Goal: Contribute content: Contribute content

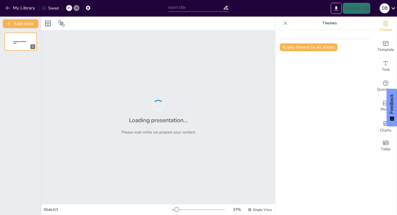
type input "Understanding Society: Theories and Types Unpacked"
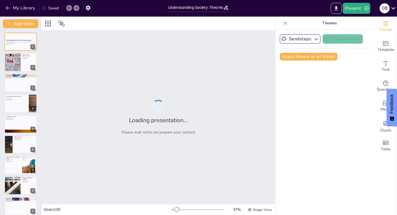
checkbox input "true"
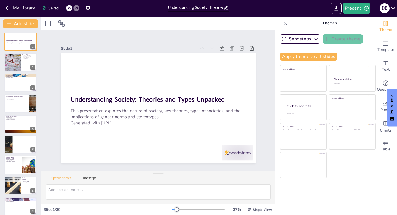
checkbox input "true"
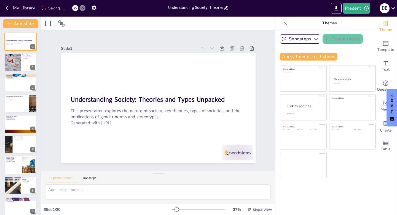
checkbox input "true"
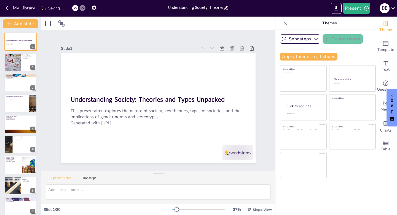
checkbox input "true"
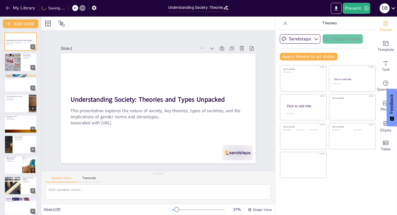
checkbox input "true"
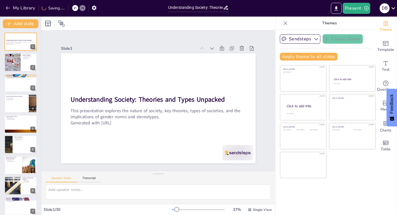
checkbox input "true"
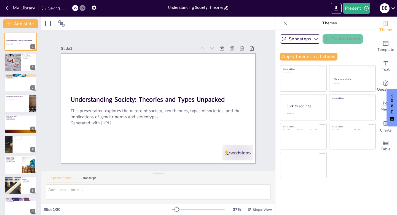
checkbox input "true"
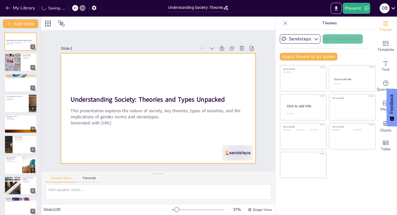
checkbox input "true"
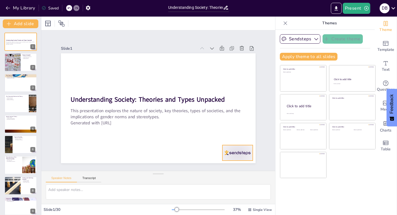
checkbox input "true"
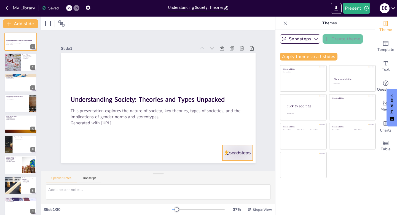
checkbox input "true"
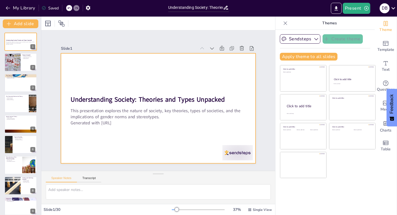
checkbox input "true"
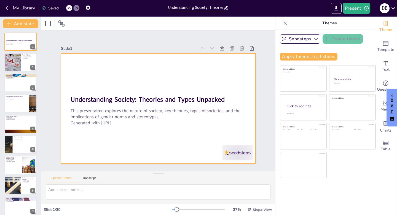
checkbox input "true"
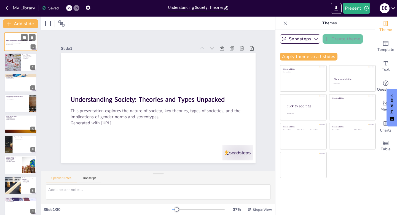
checkbox input "true"
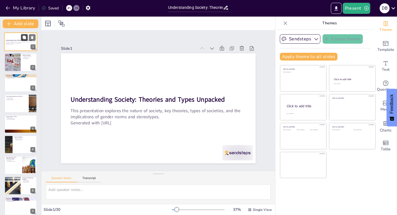
checkbox input "true"
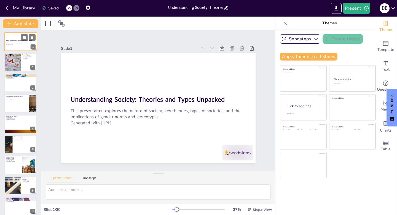
checkbox input "true"
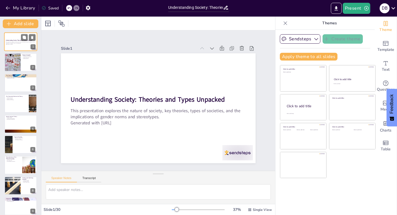
checkbox input "true"
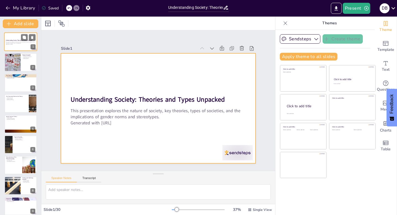
checkbox input "true"
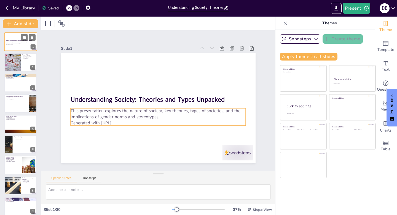
click at [15, 44] on p "Generated with [URL]" at bounding box center [21, 44] width 30 height 1
checkbox input "true"
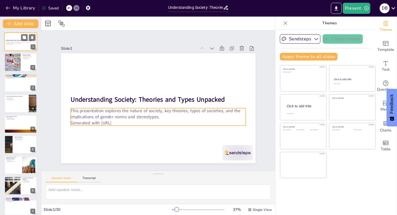
checkbox input "true"
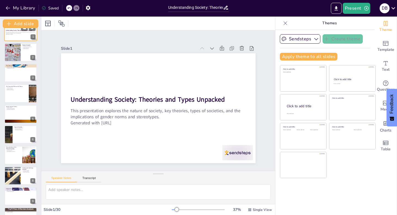
checkbox input "true"
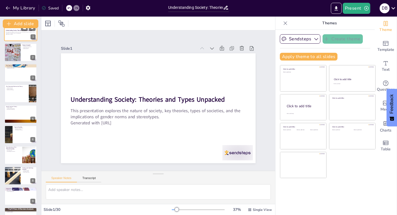
scroll to position [11, 0]
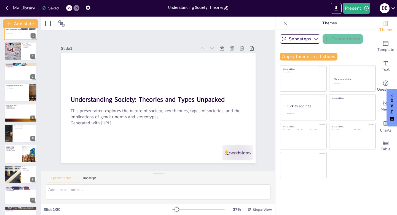
click at [15, 46] on div at bounding box center [12, 51] width 51 height 18
type textarea "Society is often described as a complex network of relationships that connect i…"
checkbox input "true"
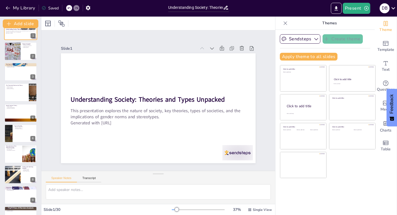
checkbox input "true"
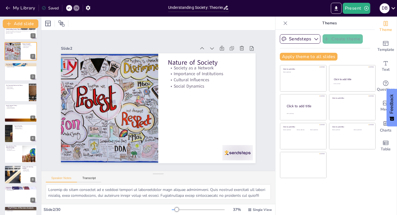
scroll to position [0, 0]
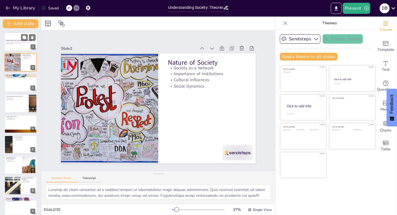
click at [16, 49] on div at bounding box center [20, 41] width 33 height 19
checkbox input "true"
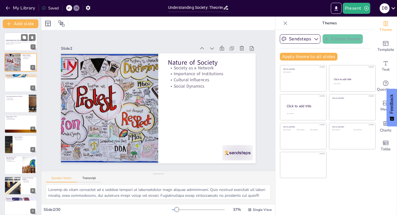
checkbox input "true"
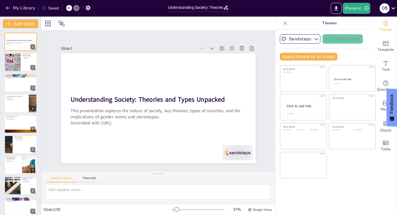
checkbox input "true"
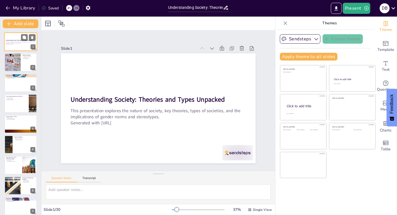
checkbox input "true"
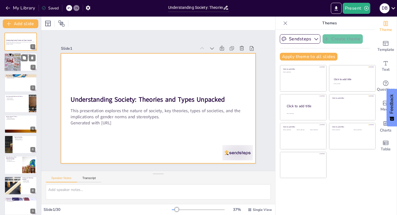
checkbox input "true"
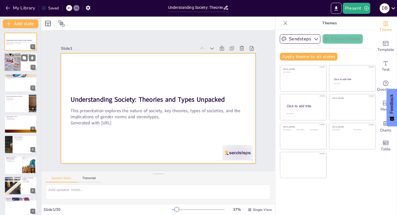
checkbox input "true"
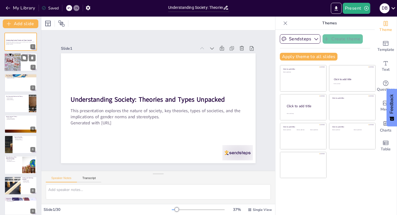
click at [11, 67] on div at bounding box center [12, 62] width 52 height 19
type textarea "Society is often described as a complex network of relationships that connect i…"
checkbox input "true"
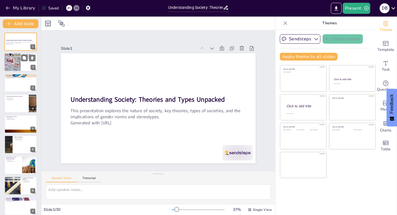
checkbox input "true"
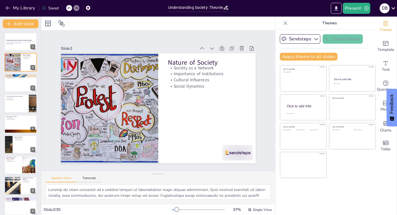
checkbox input "true"
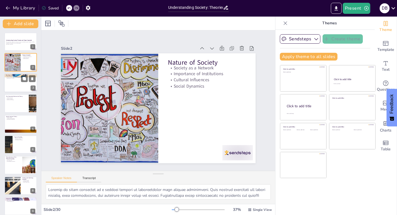
checkbox input "true"
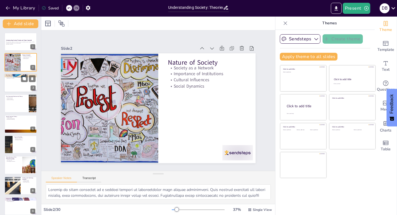
checkbox input "true"
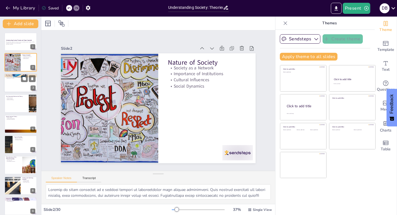
click at [18, 84] on div at bounding box center [20, 82] width 33 height 19
type textarea "Power dynamics are central to the Force Theory, illustrating how one group can …"
checkbox input "true"
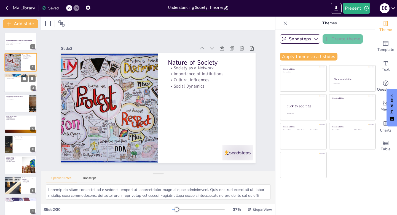
checkbox input "true"
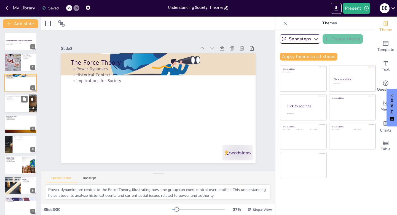
checkbox input "true"
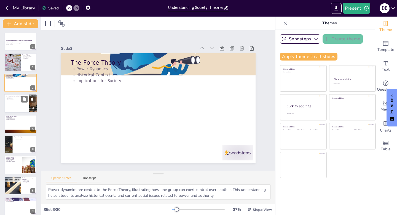
checkbox input "true"
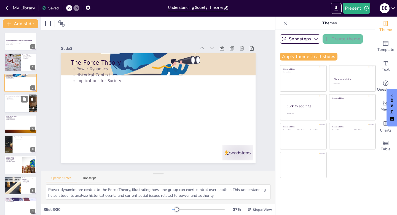
click at [22, 107] on div at bounding box center [20, 103] width 33 height 19
type textarea "Gender structures are fundamental to the Patriarchal Matriarchal Theory, highli…"
checkbox input "true"
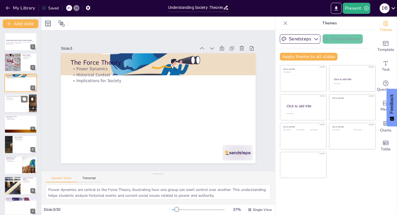
checkbox input "true"
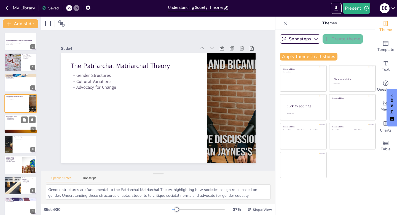
checkbox input "true"
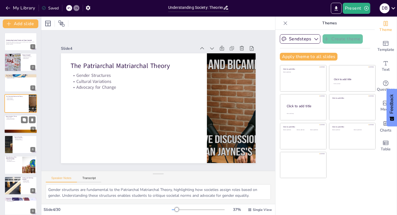
checkbox input "true"
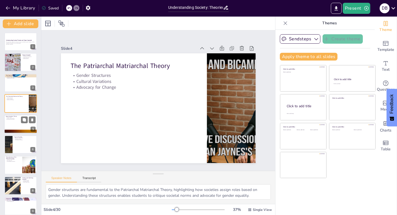
checkbox input "true"
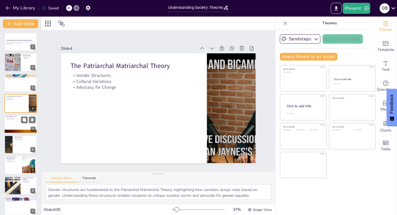
checkbox input "true"
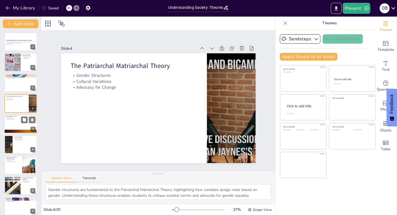
checkbox input "true"
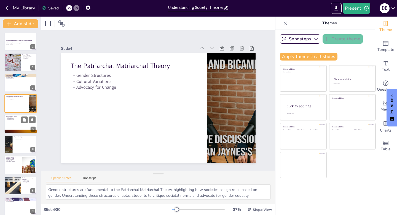
checkbox input "true"
click at [15, 121] on div at bounding box center [20, 124] width 33 height 19
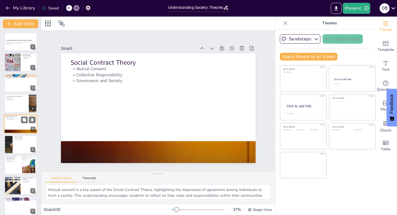
scroll to position [2, 0]
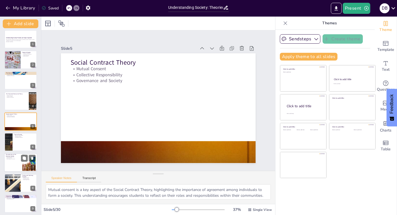
click at [17, 142] on div at bounding box center [20, 142] width 33 height 18
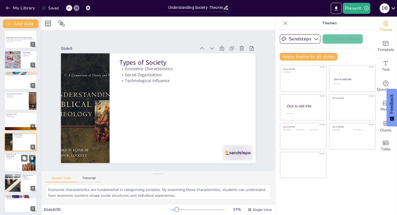
scroll to position [23, 0]
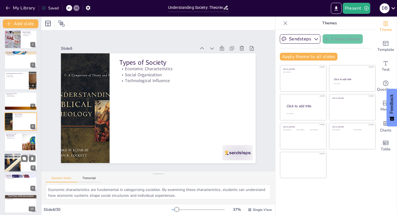
click at [15, 164] on div at bounding box center [12, 162] width 33 height 19
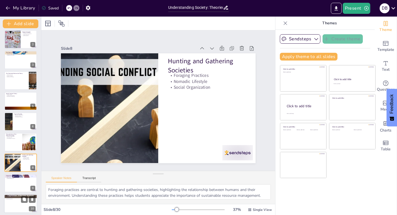
scroll to position [64, 0]
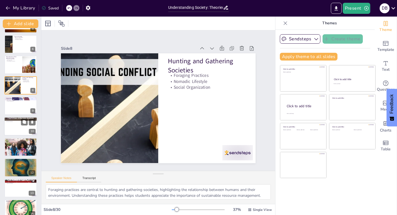
click at [21, 128] on div at bounding box center [20, 126] width 33 height 19
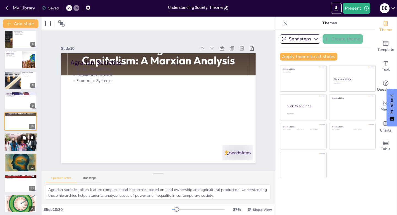
click at [21, 145] on div at bounding box center [20, 142] width 33 height 22
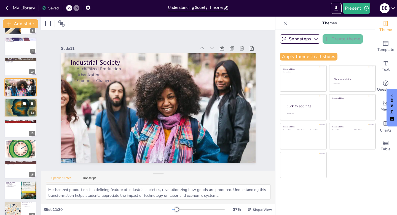
scroll to position [160, 0]
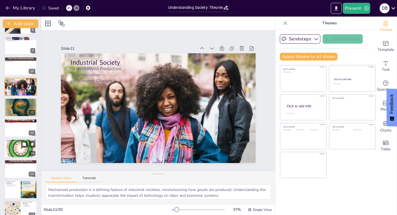
click at [19, 149] on div at bounding box center [20, 148] width 33 height 21
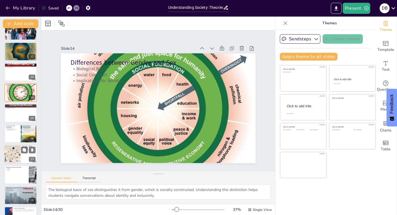
scroll to position [224, 0]
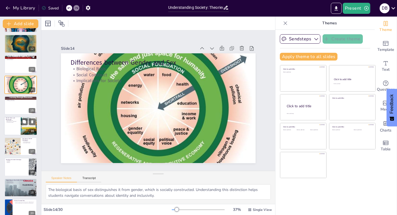
click at [15, 122] on p "Socialization Process" at bounding box center [12, 122] width 13 height 1
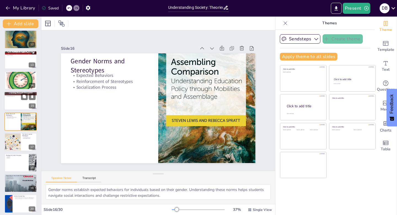
click at [16, 97] on div at bounding box center [20, 101] width 33 height 19
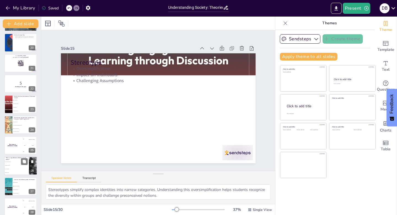
scroll to position [436, 0]
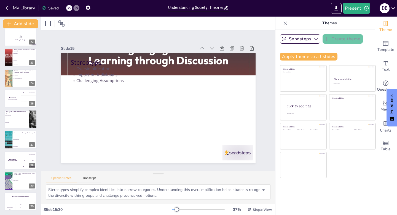
click at [17, 41] on div at bounding box center [20, 37] width 33 height 18
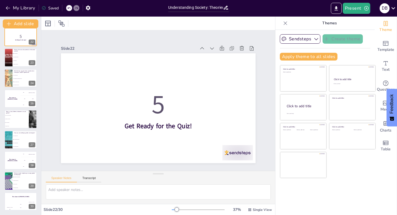
scroll to position [351, 0]
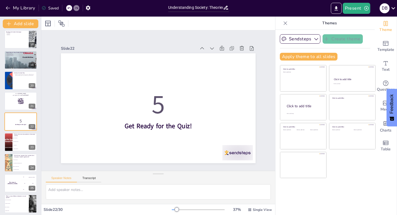
click at [17, 62] on div at bounding box center [20, 59] width 33 height 49
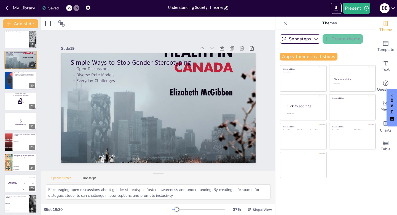
scroll to position [290, 0]
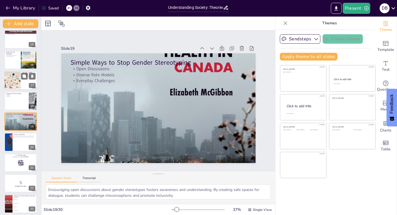
click at [19, 78] on div at bounding box center [12, 80] width 36 height 19
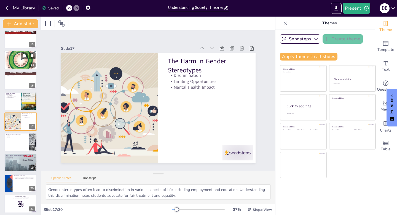
click at [17, 64] on div at bounding box center [20, 59] width 33 height 21
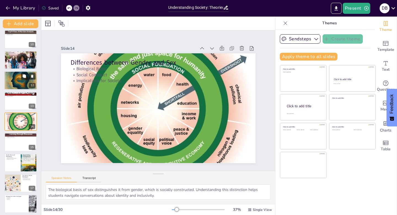
click at [15, 79] on div at bounding box center [20, 80] width 33 height 22
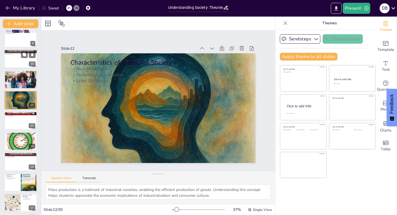
scroll to position [168, 0]
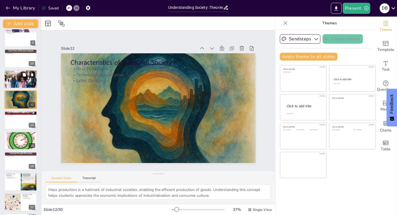
click at [14, 81] on div at bounding box center [20, 79] width 33 height 22
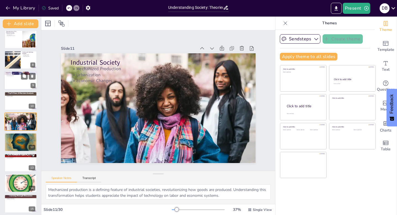
click at [19, 81] on div at bounding box center [20, 80] width 33 height 19
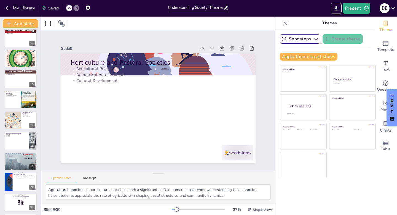
scroll to position [436, 0]
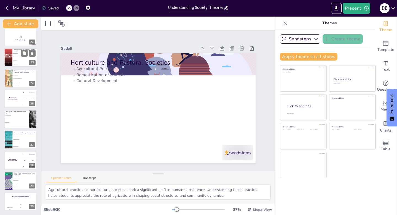
click at [15, 62] on li "Urbanization" at bounding box center [24, 61] width 25 height 4
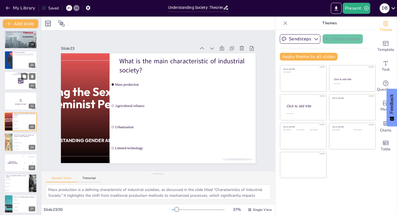
click at [21, 84] on div at bounding box center [20, 80] width 33 height 19
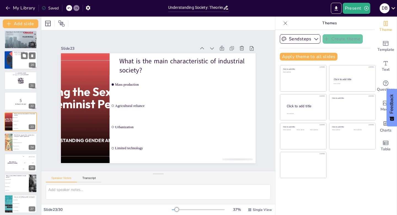
scroll to position [331, 0]
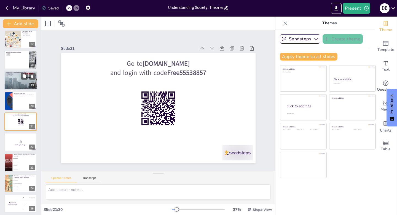
click at [17, 102] on div at bounding box center [20, 101] width 33 height 18
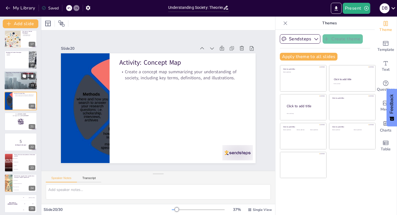
scroll to position [310, 0]
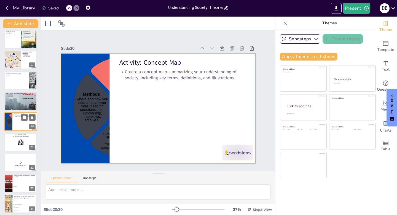
click at [16, 123] on div at bounding box center [20, 121] width 33 height 19
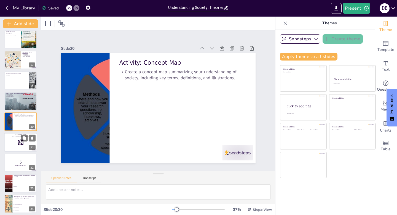
click at [17, 146] on div at bounding box center [20, 142] width 33 height 19
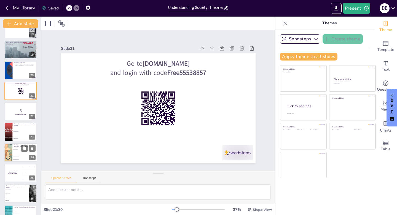
click at [19, 134] on li "Urbanization" at bounding box center [25, 134] width 25 height 3
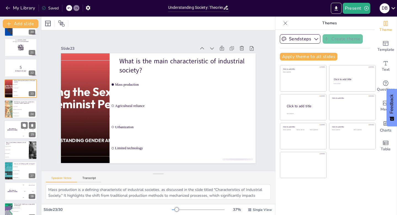
scroll to position [405, 0]
click at [19, 130] on div "The winner is [PERSON_NAME]" at bounding box center [12, 129] width 17 height 19
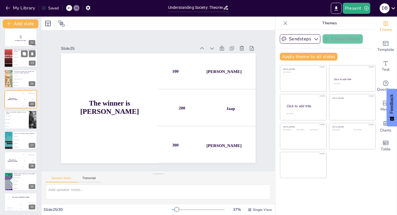
click at [18, 60] on li "Urbanization" at bounding box center [24, 62] width 25 height 4
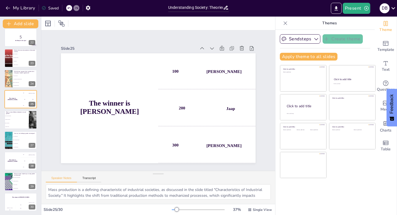
scroll to position [372, 0]
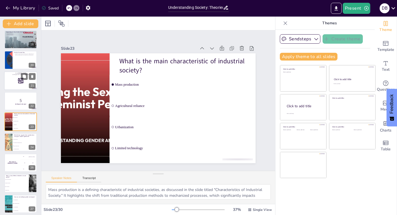
click at [9, 85] on div at bounding box center [20, 80] width 33 height 19
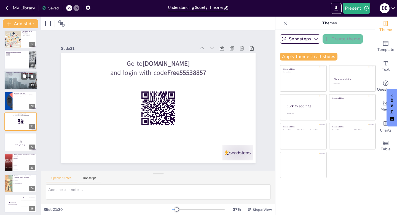
click at [10, 103] on div at bounding box center [8, 101] width 33 height 18
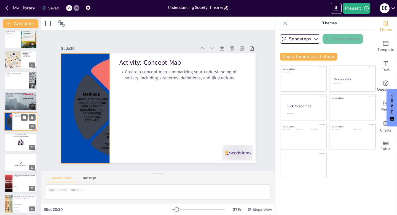
click at [12, 119] on div at bounding box center [8, 121] width 34 height 19
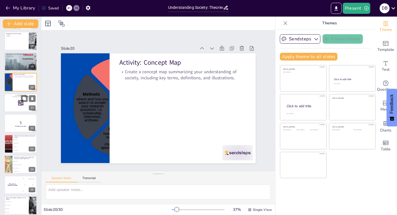
click at [15, 103] on div at bounding box center [20, 102] width 33 height 19
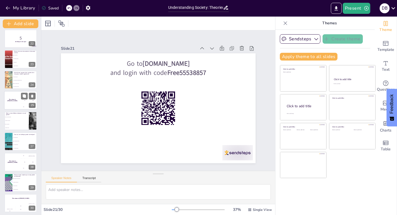
scroll to position [436, 0]
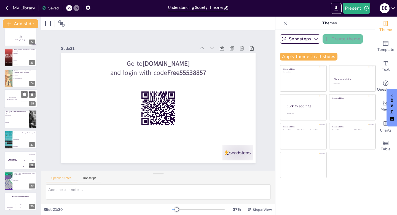
click at [12, 101] on div "The winner is [PERSON_NAME]" at bounding box center [12, 98] width 17 height 19
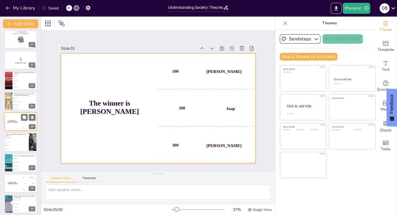
click at [17, 127] on div "The winner is [PERSON_NAME]" at bounding box center [12, 121] width 17 height 19
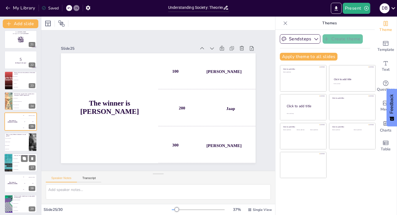
click at [17, 141] on span "Gender is biological" at bounding box center [16, 141] width 23 height 1
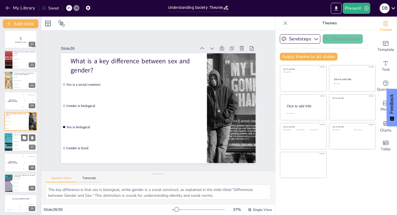
scroll to position [436, 0]
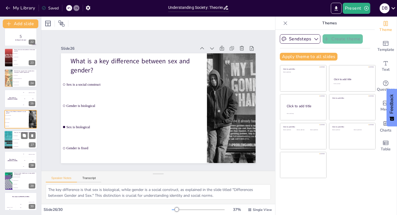
click at [17, 139] on span "By promoting awareness" at bounding box center [25, 139] width 24 height 1
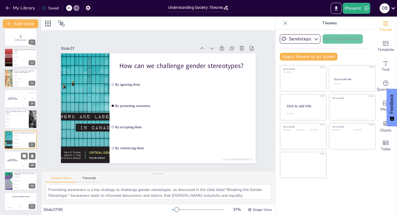
click at [21, 154] on div "100 Hasan" at bounding box center [29, 154] width 17 height 6
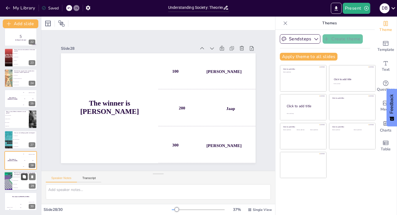
click at [23, 179] on button at bounding box center [24, 176] width 7 height 7
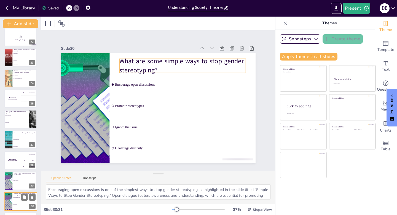
scroll to position [456, 0]
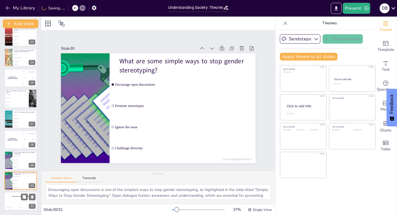
click at [18, 197] on h4 "The winner is [PERSON_NAME]" at bounding box center [20, 196] width 33 height 1
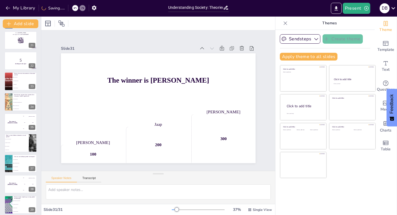
scroll to position [0, 0]
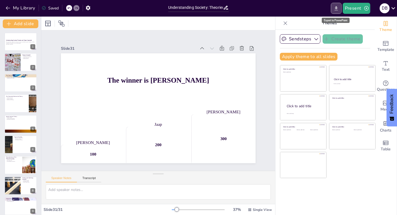
click at [339, 12] on button "Export to PowerPoint" at bounding box center [336, 8] width 11 height 11
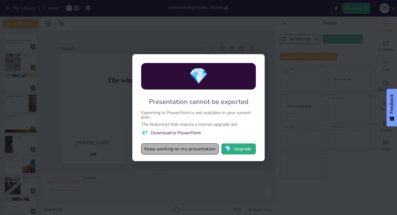
click at [192, 150] on button "Keep working on my presentation" at bounding box center [180, 148] width 78 height 11
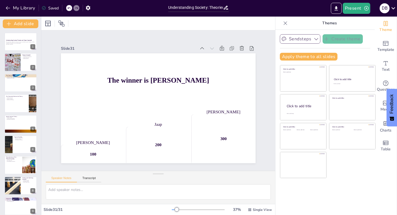
click at [314, 39] on icon "button" at bounding box center [317, 39] width 6 height 6
click at [313, 57] on icon at bounding box center [315, 57] width 4 height 4
click at [382, 49] on span "Template" at bounding box center [386, 50] width 17 height 6
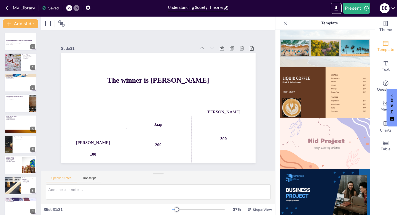
scroll to position [324, 0]
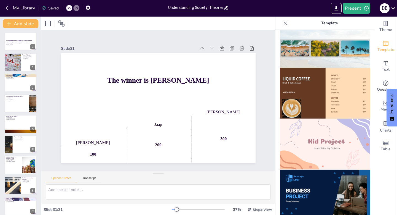
click at [328, 124] on img at bounding box center [325, 143] width 91 height 51
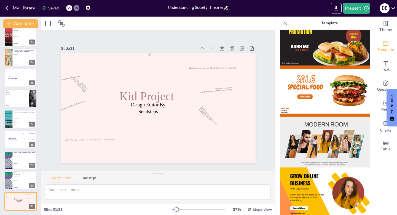
scroll to position [0, 0]
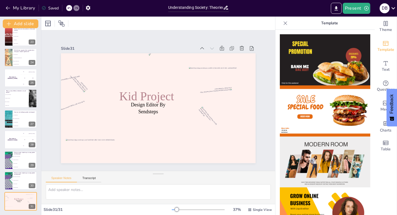
click at [284, 24] on icon at bounding box center [286, 23] width 4 height 4
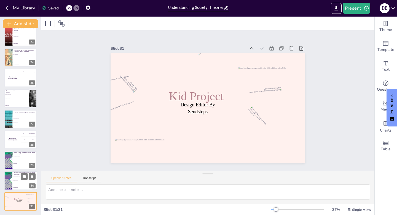
click at [18, 186] on li "Challenge diversity" at bounding box center [24, 187] width 25 height 4
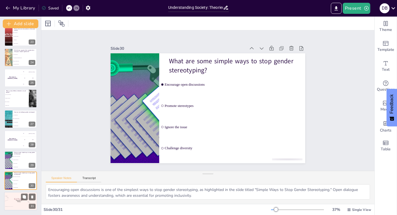
drag, startPoint x: 16, startPoint y: 201, endPoint x: 17, endPoint y: 197, distance: 4.3
click at [16, 201] on p "Design Editor By Sendsteps" at bounding box center [19, 201] width 9 height 2
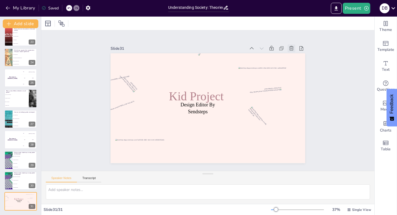
click at [294, 55] on icon at bounding box center [296, 57] width 5 height 5
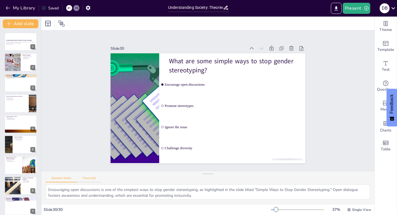
click at [87, 178] on button "Transcript" at bounding box center [89, 179] width 25 height 6
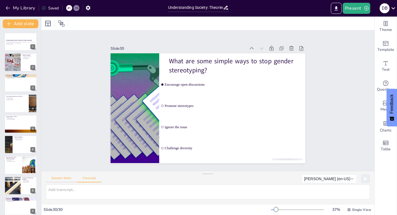
click at [67, 179] on button "Speaker Notes" at bounding box center [61, 179] width 31 height 6
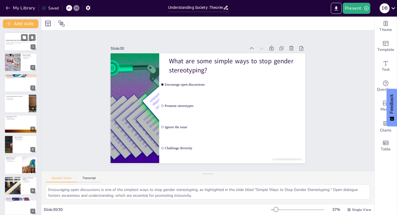
click at [15, 38] on div at bounding box center [20, 41] width 33 height 19
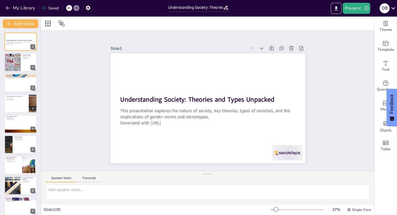
click at [66, 177] on button "Speaker Notes" at bounding box center [61, 179] width 31 height 6
click at [85, 179] on button "Transcript" at bounding box center [89, 179] width 25 height 6
click at [61, 177] on button "Speaker Notes" at bounding box center [61, 179] width 31 height 6
click at [20, 65] on div at bounding box center [12, 62] width 52 height 19
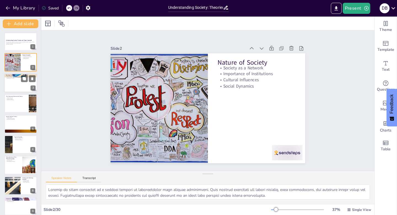
click at [18, 85] on div at bounding box center [20, 82] width 33 height 19
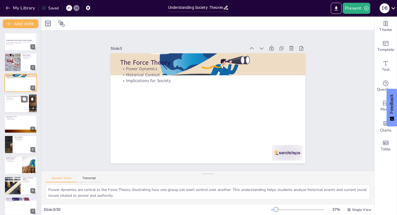
click at [14, 102] on div at bounding box center [20, 103] width 33 height 19
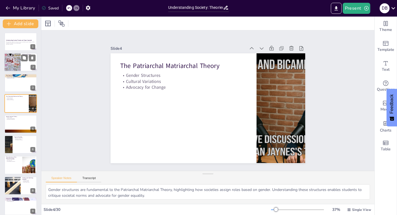
click at [14, 59] on div at bounding box center [12, 62] width 52 height 19
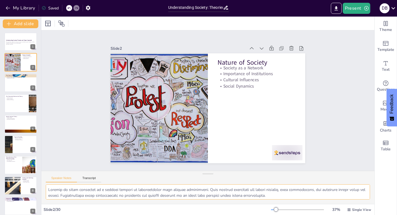
drag, startPoint x: 233, startPoint y: 196, endPoint x: 46, endPoint y: 187, distance: 188.1
click at [44, 190] on div at bounding box center [207, 194] width 333 height 20
click at [19, 80] on div at bounding box center [20, 82] width 33 height 19
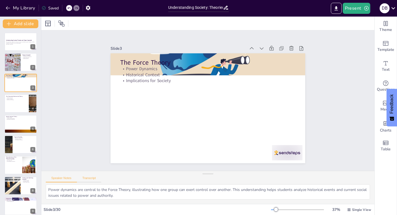
click at [87, 176] on button "Transcript" at bounding box center [89, 179] width 25 height 6
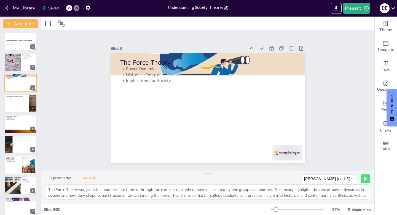
scroll to position [7, 0]
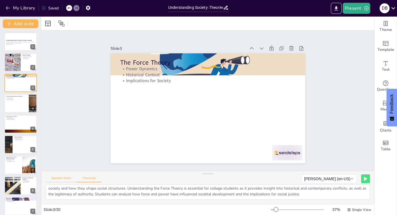
click at [69, 180] on button "Speaker Notes" at bounding box center [61, 179] width 31 height 6
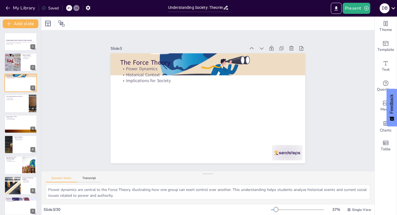
scroll to position [25, 0]
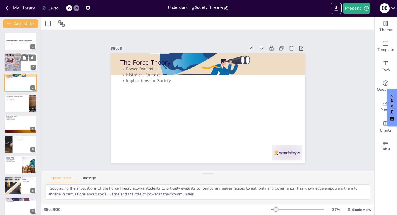
click at [15, 62] on div at bounding box center [12, 62] width 52 height 19
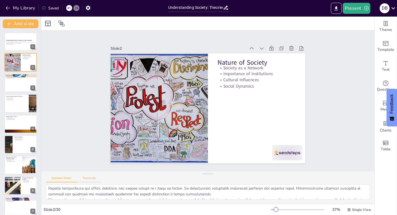
click at [88, 180] on button "Transcript" at bounding box center [89, 179] width 25 height 6
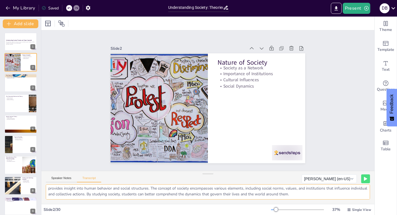
scroll to position [0, 0]
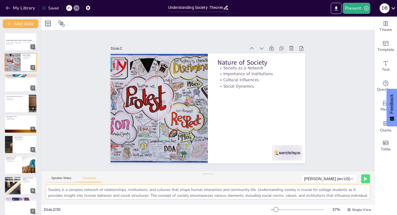
drag, startPoint x: 312, startPoint y: 196, endPoint x: 46, endPoint y: 192, distance: 265.5
click at [44, 192] on div "Society is a complex network of relationships, institutions, and cultures that …" at bounding box center [207, 194] width 333 height 20
click at [21, 83] on div at bounding box center [20, 82] width 33 height 19
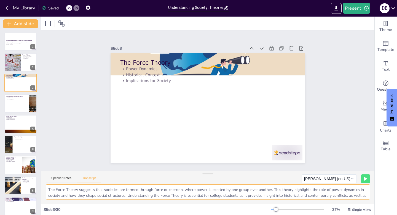
scroll to position [7, 0]
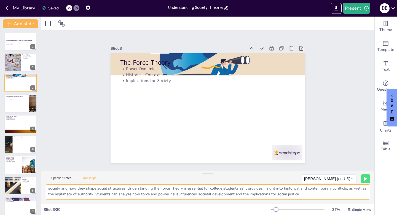
drag, startPoint x: 50, startPoint y: 189, endPoint x: 338, endPoint y: 199, distance: 288.0
click at [347, 204] on div "Slide 1 Understanding Society: Theories and Types Unpacked This presentation ex…" at bounding box center [207, 116] width 333 height 198
click at [15, 103] on div at bounding box center [20, 103] width 33 height 19
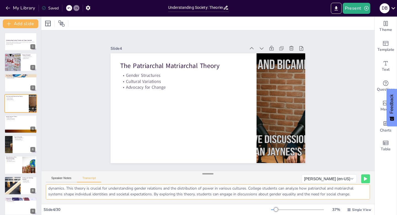
scroll to position [0, 0]
drag, startPoint x: 293, startPoint y: 194, endPoint x: 57, endPoint y: 193, distance: 236.0
click at [46, 189] on textarea "The Patriarchal Matriarchal Theory examines how societies are structured around…" at bounding box center [208, 191] width 325 height 15
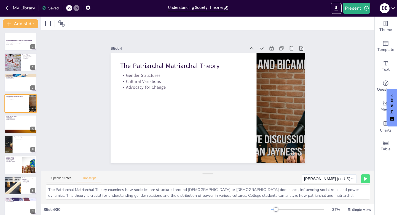
click at [66, 175] on div "Speaker Notes Transcript" at bounding box center [73, 178] width 55 height 7
click at [64, 177] on button "Speaker Notes" at bounding box center [61, 179] width 31 height 6
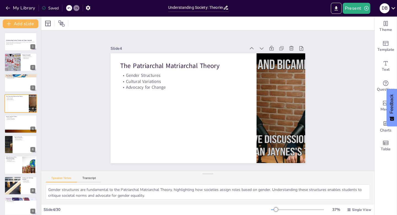
scroll to position [25, 0]
click at [25, 123] on div at bounding box center [20, 124] width 33 height 19
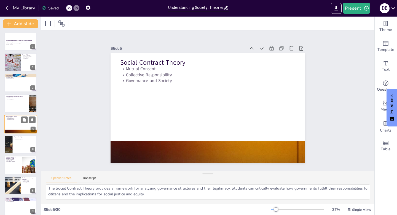
scroll to position [2, 0]
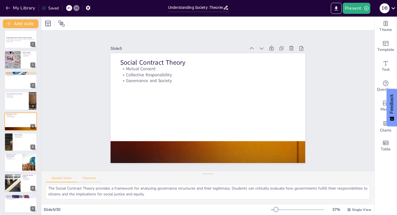
click at [88, 180] on button "Transcript" at bounding box center [89, 179] width 25 height 6
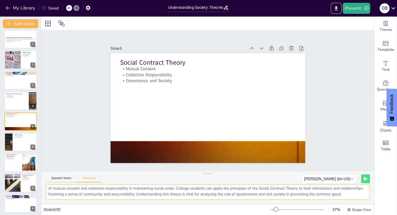
scroll to position [0, 0]
drag, startPoint x: 136, startPoint y: 196, endPoint x: 68, endPoint y: 193, distance: 68.0
click at [48, 186] on textarea "The Social Contract Theory suggests that societies are formed through an implic…" at bounding box center [208, 191] width 325 height 15
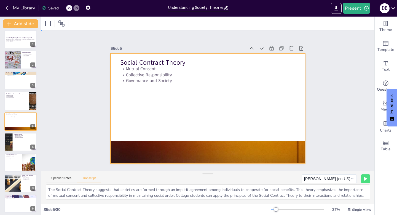
click at [136, 100] on div at bounding box center [205, 107] width 222 height 179
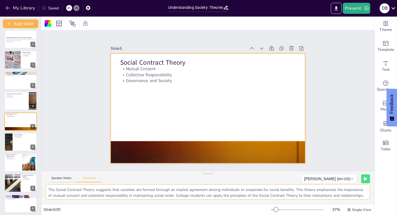
scroll to position [13, 0]
drag, startPoint x: 49, startPoint y: 191, endPoint x: 221, endPoint y: 199, distance: 171.8
click at [264, 208] on div "Slide 1 Understanding Society: Theories and Types Unpacked This presentation ex…" at bounding box center [207, 116] width 333 height 198
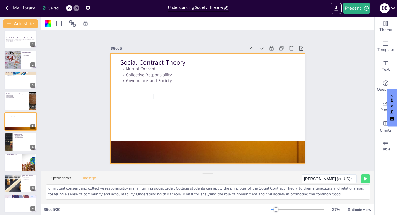
click at [147, 102] on div at bounding box center [207, 108] width 205 height 129
click at [147, 102] on div at bounding box center [206, 108] width 213 height 148
click at [145, 98] on div at bounding box center [207, 107] width 205 height 129
click at [383, 66] on icon "Add text boxes" at bounding box center [386, 63] width 7 height 7
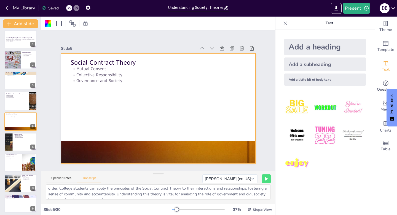
click at [315, 67] on div "Add a subheading" at bounding box center [326, 64] width 82 height 14
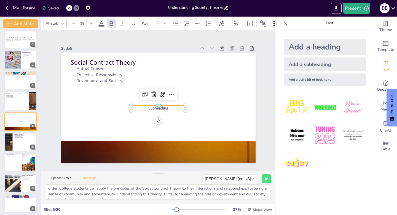
click at [163, 106] on span "Subheading" at bounding box center [153, 105] width 18 height 17
click at [163, 106] on span "Subheading" at bounding box center [157, 107] width 21 height 9
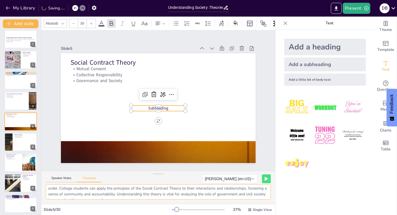
click at [209, 191] on textarea "The Social Contract Theory suggests that societies are formed through an implic…" at bounding box center [158, 191] width 225 height 15
click at [211, 191] on textarea "The Social Contract Theory suggests that societies are formed through an implic…" at bounding box center [158, 191] width 225 height 15
click at [211, 192] on textarea "The Social Contract Theory suggests that societies are formed through an implic…" at bounding box center [158, 191] width 225 height 15
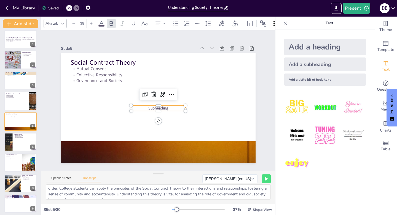
click at [164, 106] on p "Subheading" at bounding box center [157, 108] width 54 height 17
click at [164, 106] on p "Subheading" at bounding box center [155, 107] width 52 height 27
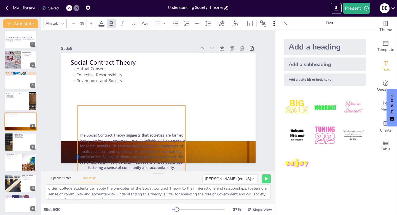
drag, startPoint x: 126, startPoint y: 154, endPoint x: 72, endPoint y: 103, distance: 74.4
click at [72, 103] on div "Social Contract Theory Mutual Consent Collective Responsibility Governance and …" at bounding box center [155, 108] width 219 height 164
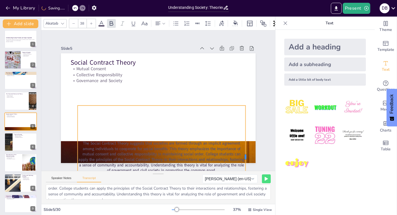
drag, startPoint x: 182, startPoint y: 155, endPoint x: 206, endPoint y: 138, distance: 30.0
click at [242, 149] on div at bounding box center [226, 181] width 36 height 99
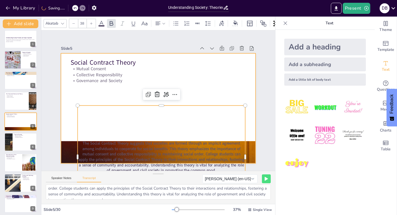
drag, startPoint x: 156, startPoint y: 106, endPoint x: 145, endPoint y: 86, distance: 22.6
click at [146, 83] on div "Social Contract Theory Mutual Consent Collective Responsibility Governance and …" at bounding box center [157, 107] width 205 height 129
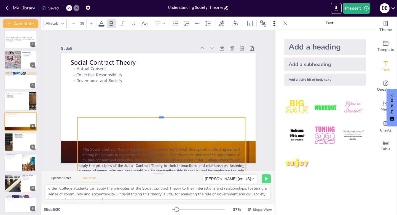
drag, startPoint x: 158, startPoint y: 103, endPoint x: 160, endPoint y: 117, distance: 13.9
click at [160, 117] on div at bounding box center [158, 115] width 165 height 39
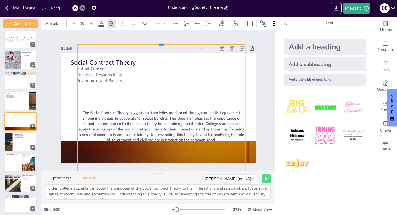
drag, startPoint x: 146, startPoint y: 117, endPoint x: 138, endPoint y: 56, distance: 61.2
click at [126, 42] on div at bounding box center [173, 44] width 165 height 39
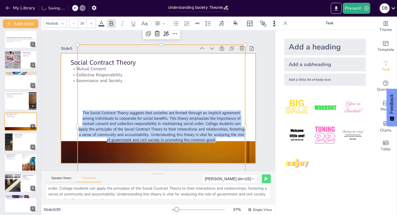
drag, startPoint x: 217, startPoint y: 139, endPoint x: 69, endPoint y: 108, distance: 150.9
click at [69, 107] on div "Social Contract Theory Mutual Consent Collective Responsibility Governance and …" at bounding box center [152, 105] width 203 height 222
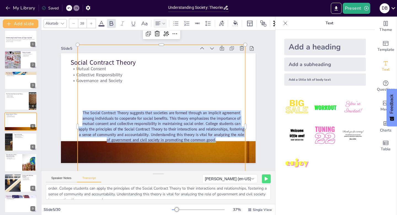
click at [162, 23] on icon at bounding box center [164, 24] width 4 height 4
click at [194, 41] on icon at bounding box center [193, 40] width 5 height 4
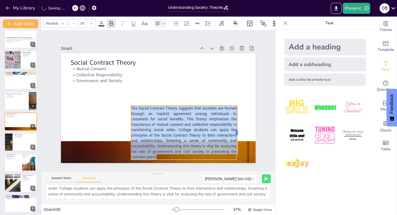
drag, startPoint x: 181, startPoint y: 121, endPoint x: 233, endPoint y: 125, distance: 51.5
click at [203, 167] on div at bounding box center [180, 184] width 46 height 35
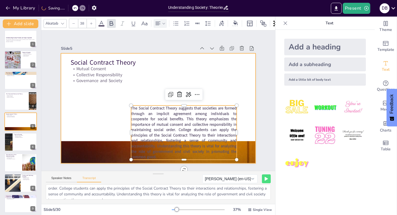
drag, startPoint x: 128, startPoint y: 130, endPoint x: 110, endPoint y: 126, distance: 17.8
click at [101, 125] on div "Social Contract Theory Mutual Consent Collective Responsibility Governance and …" at bounding box center [157, 108] width 205 height 129
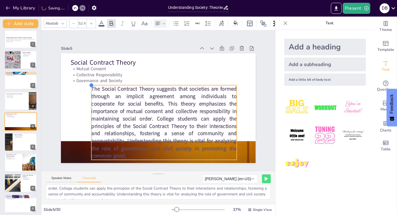
drag, startPoint x: 127, startPoint y: 103, endPoint x: 91, endPoint y: 120, distance: 39.9
click at [88, 120] on div "Social Contract Theory Mutual Consent Collective Responsibility Governance and …" at bounding box center [155, 107] width 223 height 179
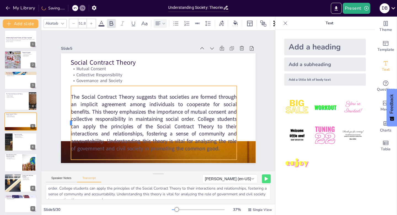
drag, startPoint x: 88, startPoint y: 121, endPoint x: 67, endPoint y: 122, distance: 21.8
click at [67, 122] on div at bounding box center [66, 93] width 27 height 71
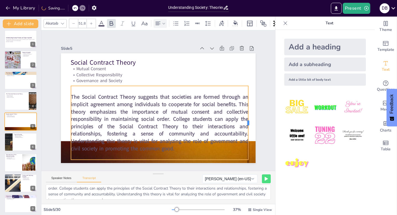
drag, startPoint x: 233, startPoint y: 121, endPoint x: 237, endPoint y: 119, distance: 4.2
click at [183, 188] on div at bounding box center [146, 194] width 74 height 12
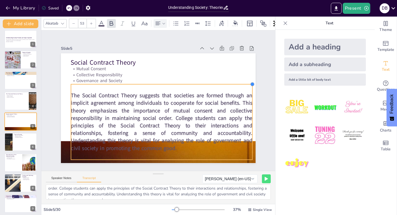
drag, startPoint x: 243, startPoint y: 82, endPoint x: 223, endPoint y: 82, distance: 20.1
click at [223, 82] on div "Social Contract Theory Mutual Consent Collective Responsibility Governance and …" at bounding box center [155, 108] width 219 height 164
click at [156, 81] on div "Social Contract Theory Mutual Consent Collective Responsibility Governance and …" at bounding box center [156, 108] width 213 height 148
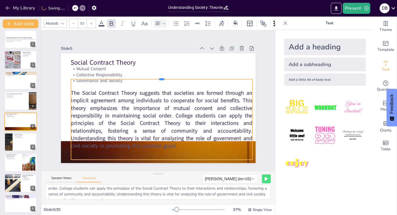
drag, startPoint x: 157, startPoint y: 82, endPoint x: 153, endPoint y: 77, distance: 6.5
click at [153, 77] on div at bounding box center [171, 81] width 168 height 78
click at [189, 151] on div "The Social Contract Theory suggests that societies are formed through an implic…" at bounding box center [159, 119] width 189 height 99
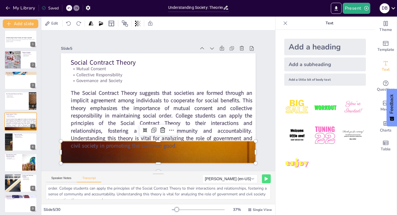
click at [249, 155] on div at bounding box center [153, 152] width 219 height 262
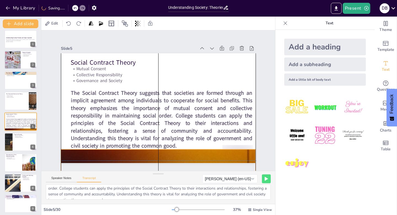
drag, startPoint x: 241, startPoint y: 151, endPoint x: 242, endPoint y: 160, distance: 8.9
click at [225, 160] on div "Social Contract Theory Mutual Consent Collective Responsibility Governance and …" at bounding box center [204, 90] width 41 height 191
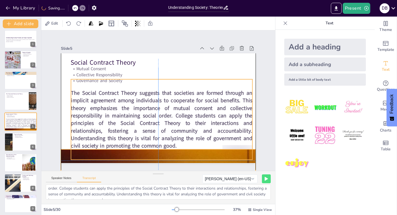
drag, startPoint x: 230, startPoint y: 158, endPoint x: 231, endPoint y: 153, distance: 4.2
click at [225, 153] on div "Social Contract Theory Mutual Consent Collective Responsibility Governance and …" at bounding box center [204, 90] width 41 height 191
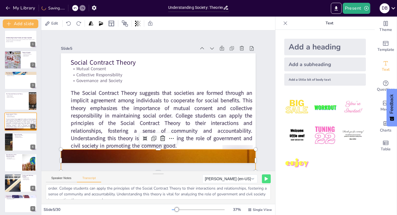
click at [264, 139] on div "Slide 1 Understanding Society: Theories and Types Unpacked This presentation ex…" at bounding box center [158, 100] width 253 height 189
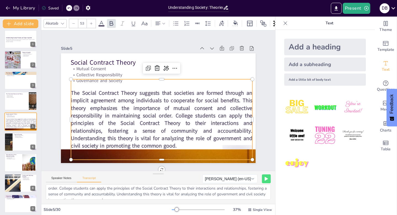
click at [198, 145] on p "The Social Contract Theory suggests that societies are formed through an implic…" at bounding box center [141, 109] width 113 height 191
click at [88, 94] on span "The Social Contract Theory suggests that societies are formed through an implic…" at bounding box center [158, 115] width 190 height 89
click at [120, 96] on span "The Social Contract Theory suggests that societies are formed through an implic…" at bounding box center [160, 115] width 187 height 71
click at [120, 96] on span "The Social Contract Theory suggests that societies are formed through an implic…" at bounding box center [158, 115] width 190 height 89
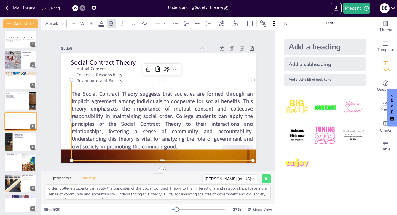
click at [99, 94] on span "The Social Contract Theory suggests that societies are formed through an implic…" at bounding box center [160, 116] width 187 height 71
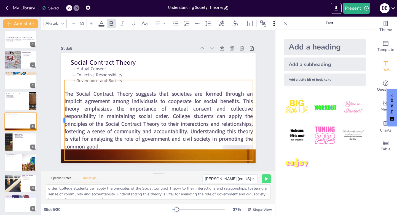
drag, startPoint x: 67, startPoint y: 119, endPoint x: 60, endPoint y: 119, distance: 7.2
click at [60, 119] on div at bounding box center [60, 99] width 21 height 79
drag, startPoint x: 62, startPoint y: 92, endPoint x: 71, endPoint y: 92, distance: 9.1
click at [71, 92] on span "The Social Contract Theory suggests that societies are formed through an implic…" at bounding box center [153, 116] width 198 height 108
click at [72, 91] on span "The Social Contract Theory suggests that societies are formed through an implic…" at bounding box center [147, 113] width 188 height 153
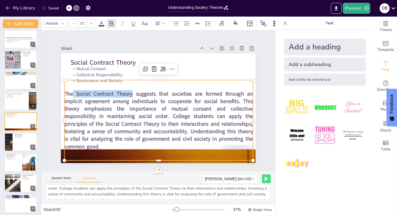
drag, startPoint x: 70, startPoint y: 91, endPoint x: 130, endPoint y: 94, distance: 60.3
click at [130, 94] on span "The Social Contract Theory suggests that societies are formed through an implic…" at bounding box center [153, 116] width 198 height 108
click at [119, 23] on div at bounding box center [122, 23] width 9 height 9
click at [137, 22] on div at bounding box center [133, 23] width 9 height 9
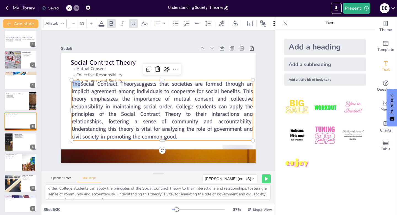
click at [67, 9] on div at bounding box center [69, 8] width 6 height 6
click at [70, 9] on icon at bounding box center [68, 7] width 3 height 3
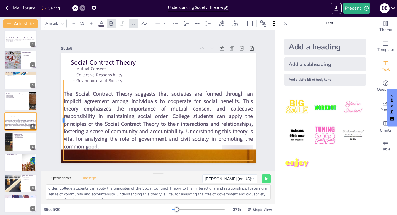
drag, startPoint x: 67, startPoint y: 118, endPoint x: 59, endPoint y: 118, distance: 8.0
click at [59, 118] on div at bounding box center [60, 90] width 29 height 78
click at [180, 115] on span "The Social Contract Theory suggests that societies are formed through an implic…" at bounding box center [154, 116] width 198 height 91
click at [182, 114] on span "The Social Contract Theory suggests that societies are formed through an implic…" at bounding box center [154, 116] width 198 height 91
click at [182, 114] on span "The Social Contract Theory suggests that societies are formed through an implic…" at bounding box center [149, 114] width 194 height 140
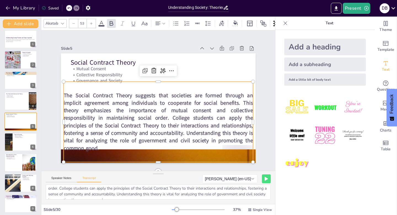
click at [182, 114] on span "The Social Contract Theory suggests that societies are formed through an implic…" at bounding box center [151, 117] width 199 height 108
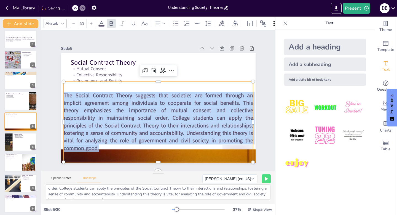
click at [182, 116] on span "The Social Contract Theory suggests that societies are formed through an implic…" at bounding box center [156, 118] width 195 height 72
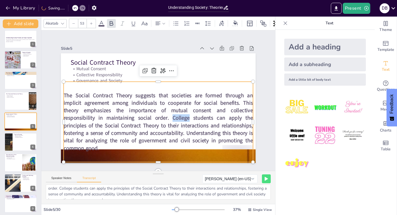
drag, startPoint x: 186, startPoint y: 116, endPoint x: 167, endPoint y: 117, distance: 19.1
click at [167, 117] on span "The Social Contract Theory suggests that societies are formed through an implic…" at bounding box center [154, 117] width 198 height 91
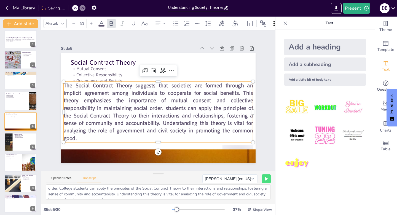
click at [163, 107] on span "The Social Contract Theory suggests that societies are formed through an implic…" at bounding box center [154, 107] width 198 height 125
click at [262, 137] on div "Slide 1 Understanding Society: Theories and Types Unpacked This presentation ex…" at bounding box center [159, 100] width 238 height 148
click at [108, 132] on span "The Social Contract Theory suggests that societies are formed through an implic…" at bounding box center [154, 107] width 198 height 125
click at [76, 135] on p "The Social Contract Theory suggests that societies are formed through an implic…" at bounding box center [154, 111] width 199 height 116
click at [76, 135] on p "The Social Contract Theory suggests that societies are formed through an implic…" at bounding box center [150, 108] width 181 height 171
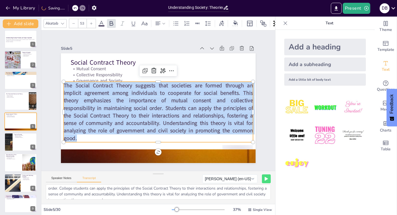
drag, startPoint x: 76, startPoint y: 135, endPoint x: 60, endPoint y: 84, distance: 53.0
click at [60, 84] on p "The Social Contract Theory suggests that societies are formed through an implic…" at bounding box center [156, 111] width 198 height 98
copy span "The Social Contract Theory suggests that societies are formed through an implic…"
click at [260, 95] on div "Slide 1 Understanding Society: Theories and Types Unpacked This presentation ex…" at bounding box center [158, 101] width 257 height 206
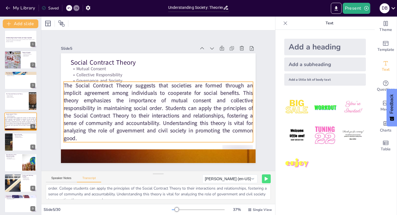
click at [179, 89] on span "The Social Contract Theory suggests that societies are formed through an implic…" at bounding box center [151, 98] width 91 height 198
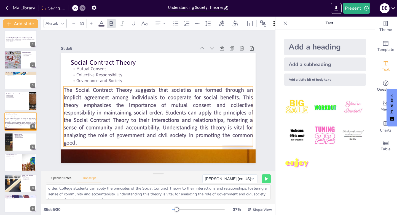
click at [261, 109] on div "Slide 1 Understanding Society: Theories and Types Unpacked This presentation ex…" at bounding box center [158, 100] width 253 height 189
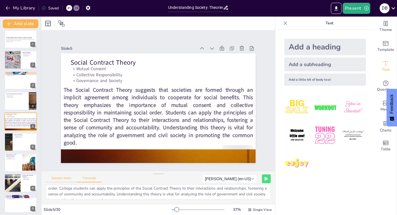
click at [67, 176] on button "Speaker Notes" at bounding box center [61, 179] width 31 height 6
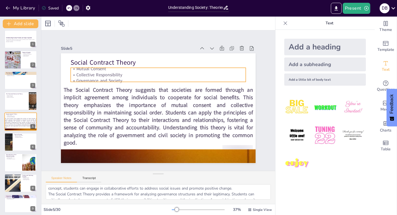
click at [149, 66] on p "Mutual Consent" at bounding box center [187, 113] width 77 height 163
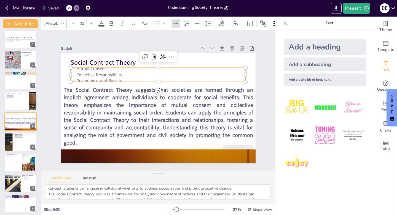
click at [102, 67] on p "Mutual Consent" at bounding box center [174, 72] width 155 height 93
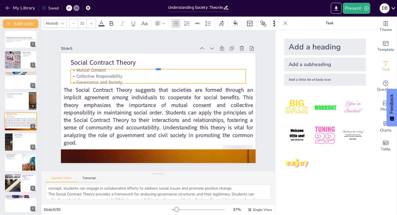
click at [190, 67] on div at bounding box center [192, 100] width 4 height 175
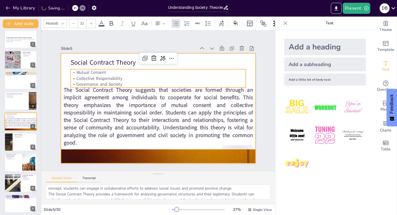
click at [202, 53] on div at bounding box center [154, 106] width 222 height 203
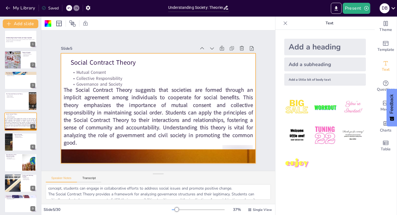
click at [70, 9] on icon at bounding box center [68, 7] width 3 height 3
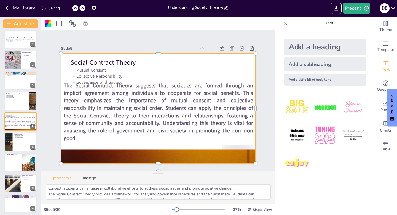
click at [75, 9] on div at bounding box center [78, 8] width 13 height 6
click at [83, 9] on icon at bounding box center [82, 7] width 3 height 3
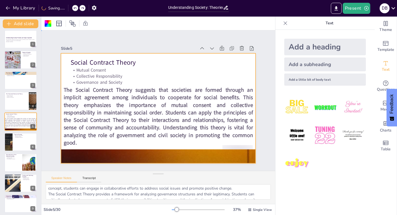
drag, startPoint x: 261, startPoint y: 92, endPoint x: 255, endPoint y: 93, distance: 6.4
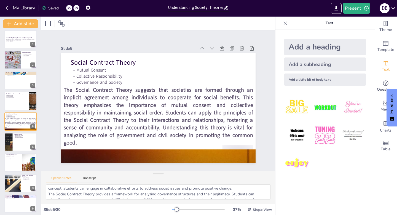
click at [87, 175] on div "Speaker Notes Transcript" at bounding box center [73, 178] width 55 height 7
click at [89, 177] on button "Transcript" at bounding box center [89, 179] width 25 height 6
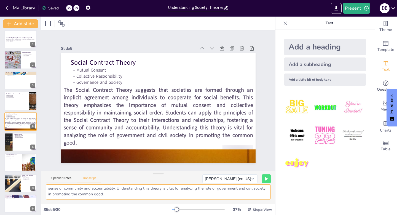
drag, startPoint x: 49, startPoint y: 190, endPoint x: 201, endPoint y: 198, distance: 152.3
click at [202, 198] on textarea "The Social Contract Theory suggests that societies are formed through an implic…" at bounding box center [158, 191] width 225 height 15
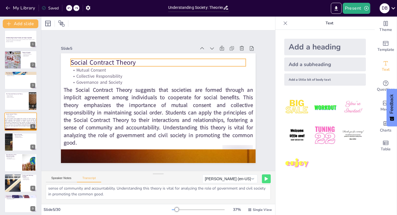
click at [140, 59] on p "Social Contract Theory" at bounding box center [165, 63] width 173 height 45
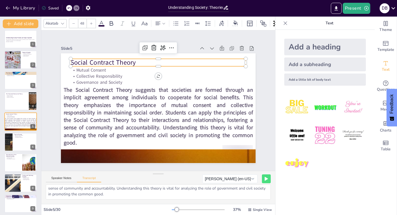
click at [142, 55] on div at bounding box center [167, 57] width 172 height 41
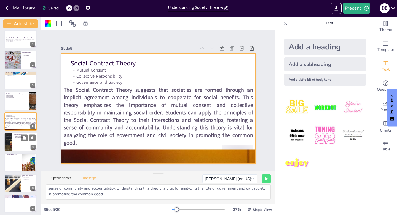
click at [25, 143] on div at bounding box center [20, 141] width 33 height 19
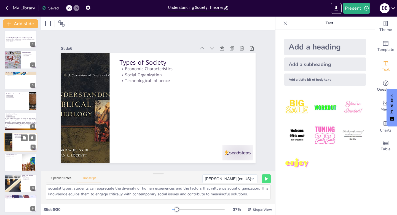
scroll to position [23, 0]
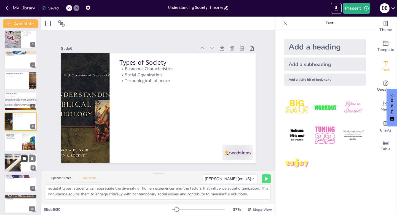
click at [23, 160] on icon at bounding box center [24, 158] width 4 height 4
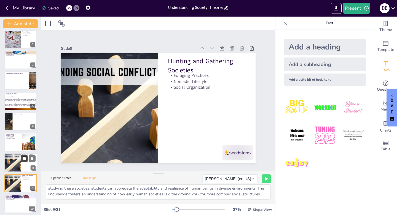
scroll to position [84, 0]
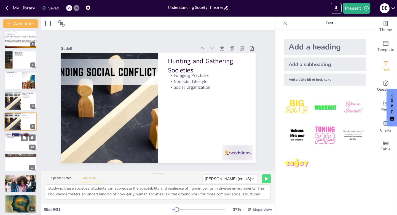
click at [14, 139] on div at bounding box center [20, 142] width 33 height 19
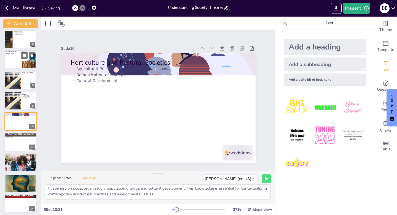
click at [18, 62] on div at bounding box center [20, 60] width 33 height 19
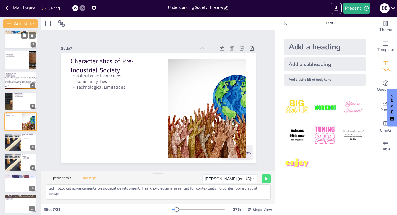
click at [17, 44] on div at bounding box center [20, 39] width 33 height 19
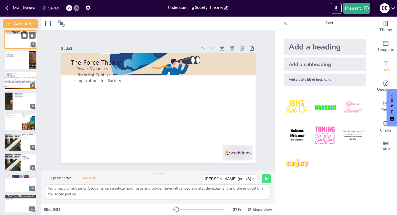
scroll to position [0, 0]
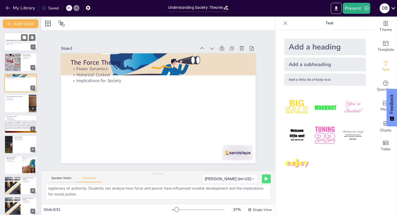
click at [26, 43] on p "This presentation explores the nature of society, key theories, types of societ…" at bounding box center [21, 43] width 30 height 2
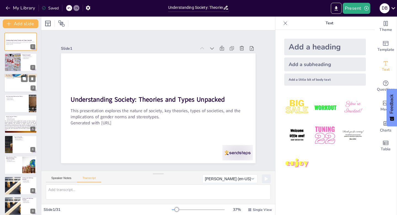
drag, startPoint x: 20, startPoint y: 62, endPoint x: 12, endPoint y: 83, distance: 23.0
click at [20, 62] on div at bounding box center [12, 62] width 51 height 18
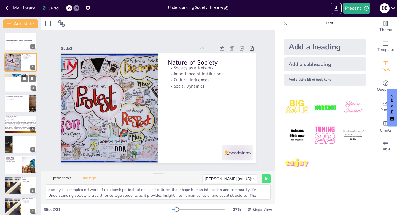
click at [11, 84] on div at bounding box center [20, 82] width 33 height 19
click at [11, 83] on div at bounding box center [20, 82] width 33 height 19
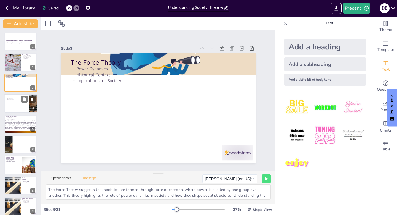
click at [9, 103] on div at bounding box center [20, 103] width 33 height 19
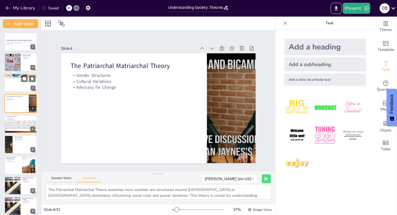
click at [15, 82] on div at bounding box center [20, 82] width 33 height 19
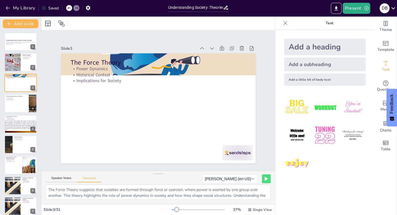
click at [68, 10] on div at bounding box center [69, 8] width 6 height 6
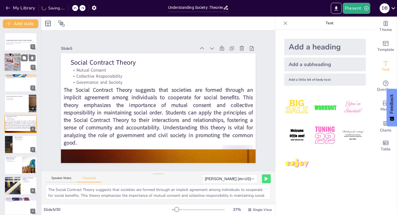
click at [15, 62] on div at bounding box center [12, 62] width 52 height 19
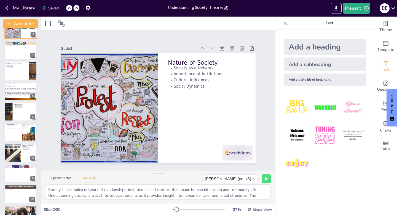
scroll to position [33, 0]
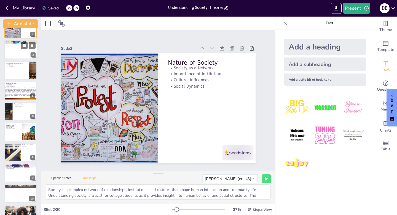
click at [17, 51] on div at bounding box center [20, 49] width 33 height 19
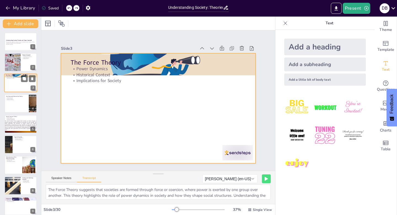
click at [16, 83] on div at bounding box center [20, 82] width 33 height 19
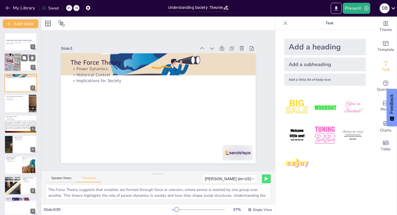
click at [14, 57] on div at bounding box center [12, 62] width 52 height 19
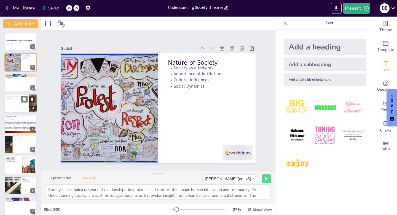
click at [16, 105] on div at bounding box center [20, 103] width 33 height 19
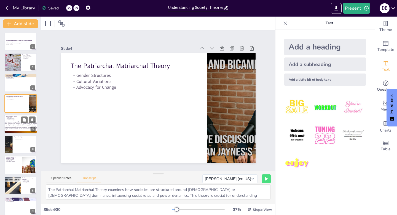
click at [22, 128] on span "The Social Contract Theory suggests that societies are formed through an implic…" at bounding box center [20, 125] width 32 height 10
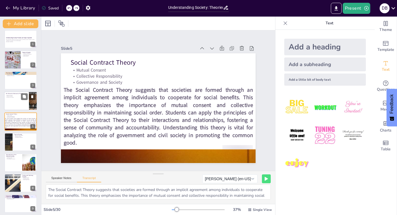
click at [15, 106] on div at bounding box center [20, 100] width 33 height 19
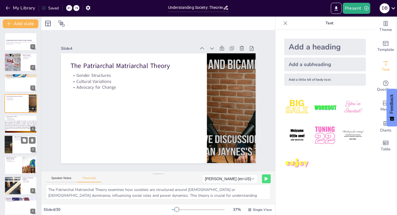
click at [20, 138] on p "Economic Characteristics" at bounding box center [25, 137] width 22 height 1
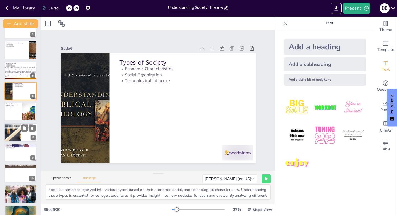
scroll to position [54, 0]
click at [67, 177] on button "Speaker Notes" at bounding box center [61, 179] width 31 height 6
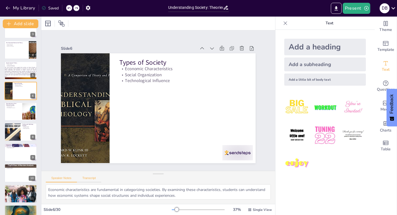
click at [86, 178] on button "Transcript" at bounding box center [89, 179] width 25 height 6
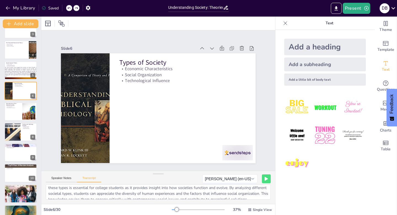
scroll to position [4, 0]
click at [17, 114] on div at bounding box center [20, 111] width 33 height 19
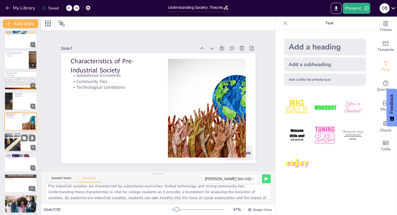
click at [11, 144] on div at bounding box center [12, 142] width 33 height 19
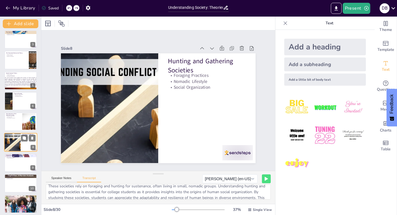
scroll to position [64, 0]
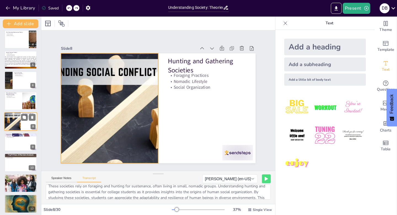
click at [12, 119] on div at bounding box center [12, 121] width 33 height 19
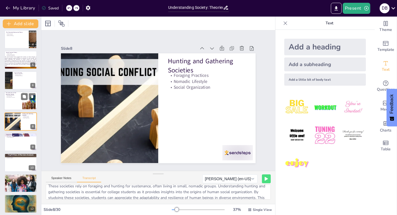
click at [13, 100] on div at bounding box center [20, 101] width 33 height 19
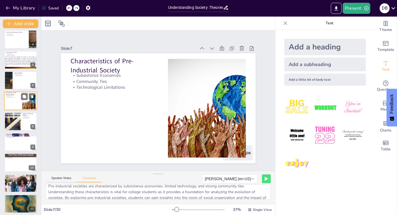
scroll to position [43, 0]
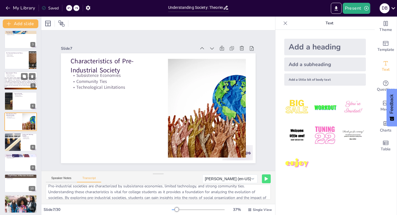
click at [15, 81] on span "The Social Contract Theory suggests that societies are formed through an implic…" at bounding box center [20, 82] width 32 height 10
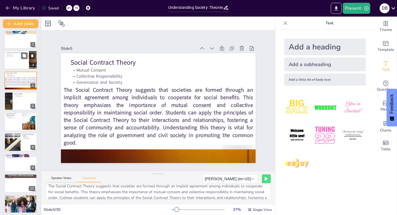
scroll to position [2, 0]
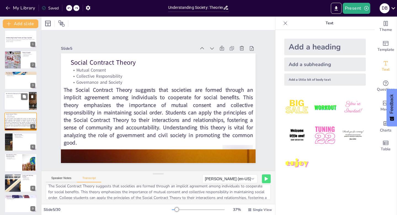
click at [13, 100] on div at bounding box center [20, 100] width 33 height 19
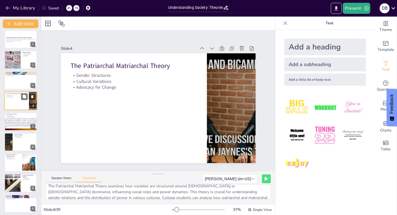
scroll to position [0, 0]
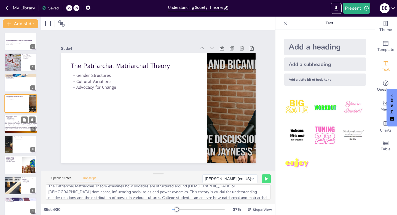
click at [14, 121] on span "The Social Contract Theory suggests that societies are formed through an implic…" at bounding box center [20, 125] width 32 height 10
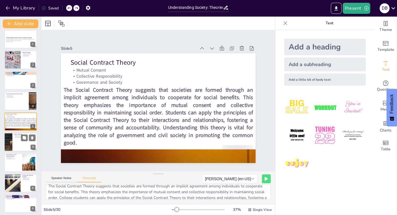
click at [19, 144] on div at bounding box center [20, 141] width 33 height 19
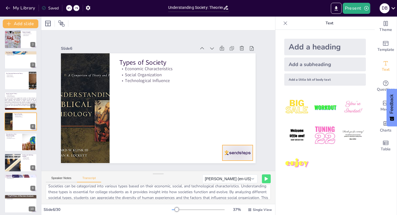
click at [237, 152] on div at bounding box center [232, 161] width 32 height 18
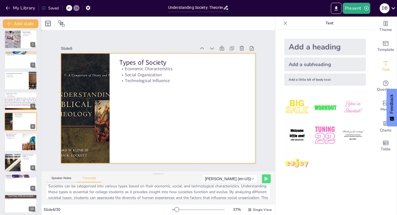
click at [229, 112] on div at bounding box center [157, 107] width 205 height 129
click at [23, 140] on button at bounding box center [24, 137] width 7 height 7
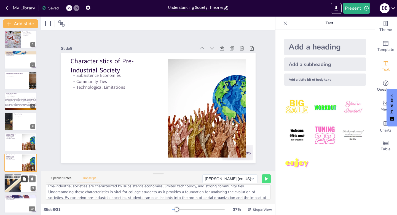
scroll to position [64, 0]
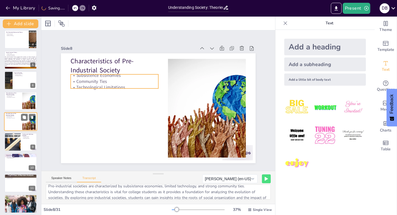
click at [15, 116] on p "Subsistence Economies" at bounding box center [13, 115] width 15 height 1
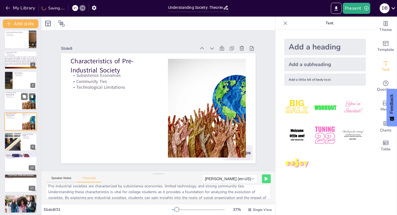
click at [14, 96] on p "Community Ties" at bounding box center [13, 96] width 15 height 1
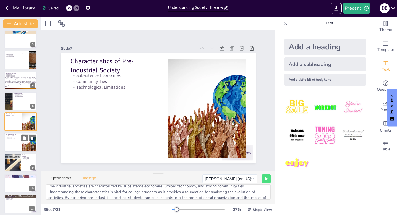
click at [15, 141] on div at bounding box center [20, 142] width 33 height 19
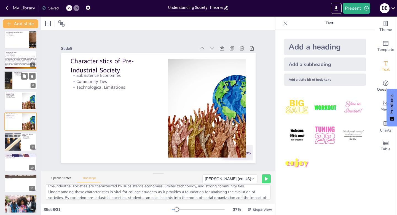
click at [16, 96] on p "Community Ties" at bounding box center [13, 96] width 15 height 1
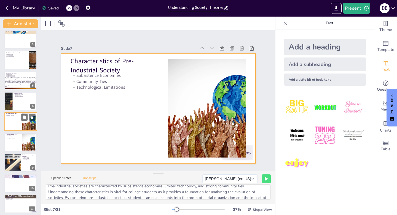
click at [11, 124] on div at bounding box center [20, 121] width 33 height 19
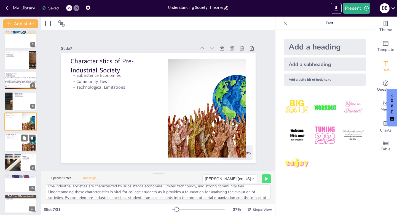
click at [13, 137] on p "Community Ties" at bounding box center [13, 137] width 15 height 1
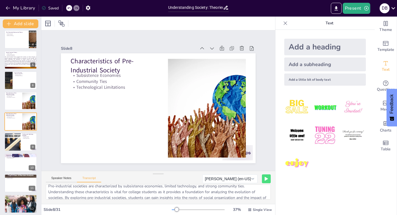
click at [69, 10] on div at bounding box center [69, 8] width 6 height 6
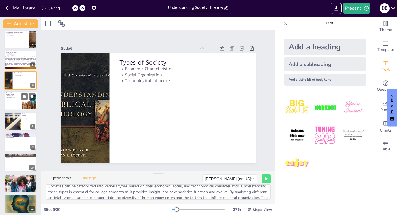
click at [14, 100] on div at bounding box center [20, 101] width 33 height 19
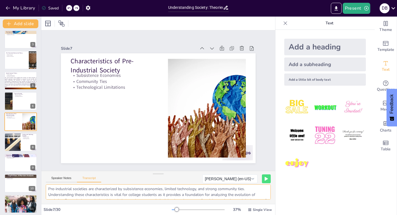
scroll to position [0, 0]
drag, startPoint x: 102, startPoint y: 194, endPoint x: 52, endPoint y: 187, distance: 50.7
click at [52, 187] on textarea "Pre-industrial societies are characterized by subsistence economies, limited te…" at bounding box center [158, 191] width 225 height 15
click at [47, 190] on textarea "Pre-industrial societies are characterized by subsistence economies, limited te…" at bounding box center [158, 191] width 225 height 15
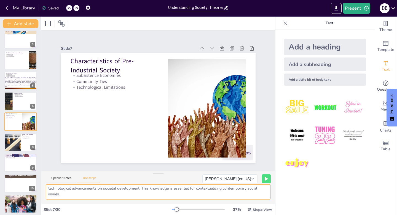
drag, startPoint x: 47, startPoint y: 190, endPoint x: 108, endPoint y: 200, distance: 61.2
click at [115, 209] on div "Slide 1 Understanding Society: Theories and Types Unpacked This presentation ex…" at bounding box center [158, 116] width 234 height 198
click at [23, 145] on div at bounding box center [20, 142] width 33 height 19
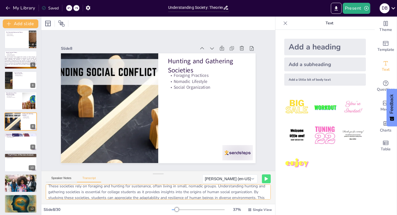
scroll to position [0, 0]
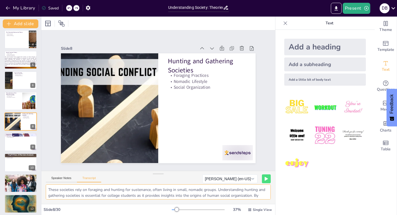
drag, startPoint x: 110, startPoint y: 195, endPoint x: 55, endPoint y: 190, distance: 55.7
click at [47, 188] on textarea "These societies rely on foraging and hunting for sustenance, often living in sm…" at bounding box center [158, 191] width 225 height 15
click at [61, 179] on button "Speaker Notes" at bounding box center [61, 179] width 31 height 6
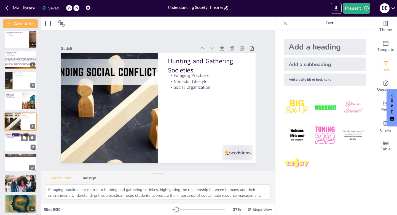
click at [17, 145] on div at bounding box center [20, 141] width 33 height 19
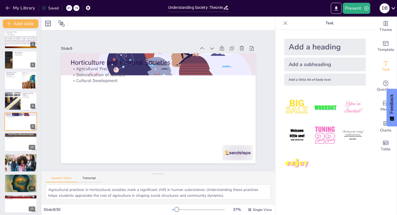
click at [86, 182] on div "Speaker Notes Transcript" at bounding box center [158, 177] width 234 height 13
click at [88, 180] on button "Transcript" at bounding box center [89, 179] width 25 height 6
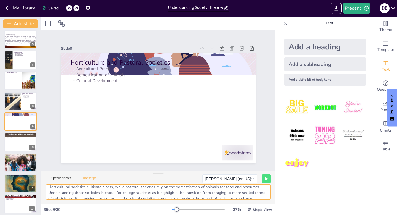
scroll to position [0, 0]
drag, startPoint x: 208, startPoint y: 197, endPoint x: 44, endPoint y: 187, distance: 164.3
click at [44, 187] on div "Horticultural societies cultivate plants, while pastoral societies rely on the …" at bounding box center [158, 194] width 234 height 20
click at [9, 144] on div at bounding box center [20, 142] width 33 height 19
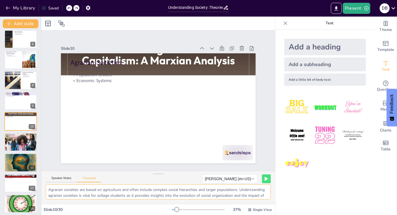
drag, startPoint x: 203, startPoint y: 198, endPoint x: 73, endPoint y: 195, distance: 130.6
click at [44, 188] on div "Agrarian societies are based on agriculture and often include complex social hi…" at bounding box center [158, 194] width 234 height 20
click at [16, 137] on p "Economic Changes" at bounding box center [21, 137] width 30 height 1
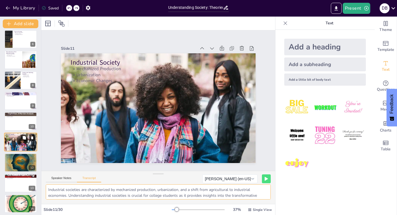
scroll to position [126, 0]
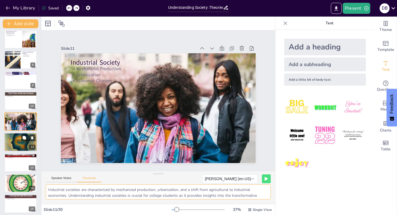
click at [16, 145] on div at bounding box center [20, 142] width 33 height 22
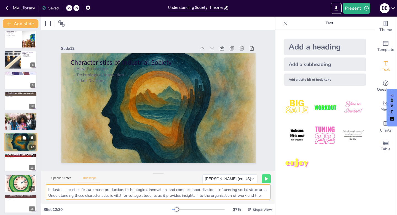
scroll to position [146, 0]
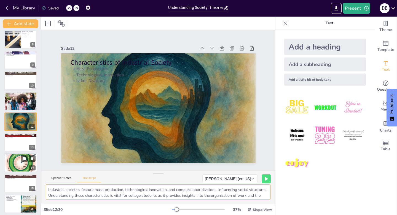
click at [14, 138] on div at bounding box center [20, 142] width 33 height 18
click at [14, 152] on div at bounding box center [20, 162] width 33 height 21
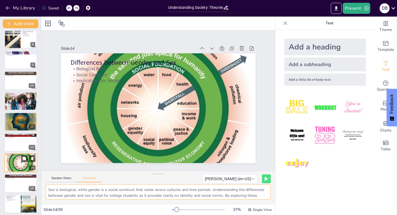
scroll to position [187, 0]
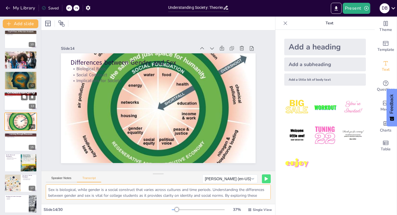
click at [16, 99] on div at bounding box center [20, 101] width 33 height 19
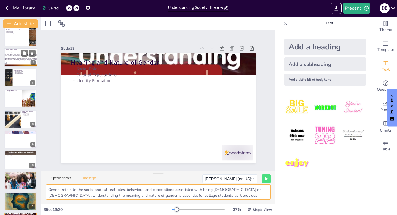
scroll to position [66, 0]
click at [13, 83] on div at bounding box center [20, 78] width 33 height 19
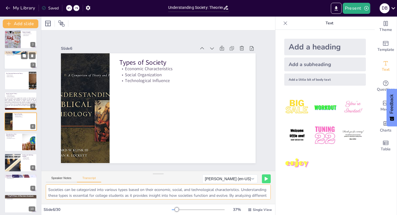
click at [17, 62] on div at bounding box center [20, 60] width 33 height 19
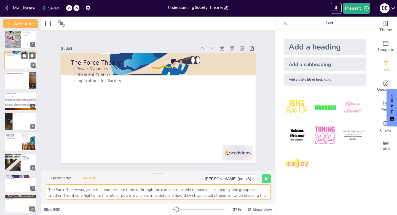
scroll to position [0, 0]
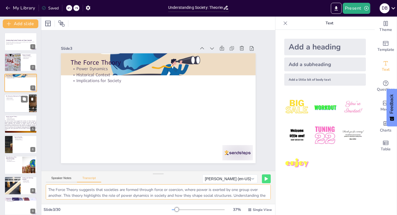
click at [20, 104] on div at bounding box center [20, 103] width 33 height 19
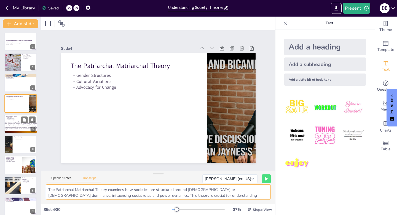
click at [18, 124] on span "The Social Contract Theory suggests that societies are formed through an implic…" at bounding box center [20, 125] width 32 height 10
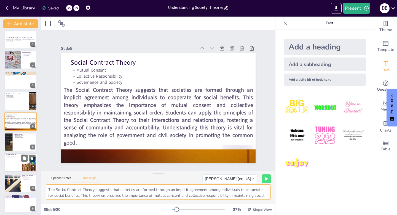
click at [19, 146] on div at bounding box center [20, 142] width 33 height 18
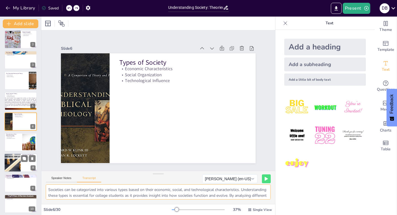
click at [16, 166] on div at bounding box center [12, 162] width 33 height 19
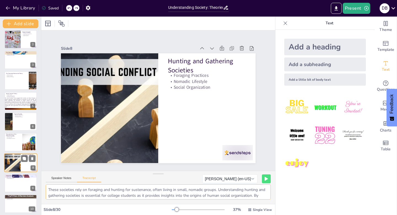
scroll to position [64, 0]
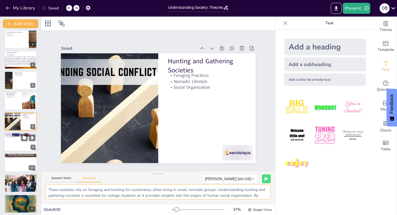
click at [15, 147] on div at bounding box center [20, 141] width 33 height 19
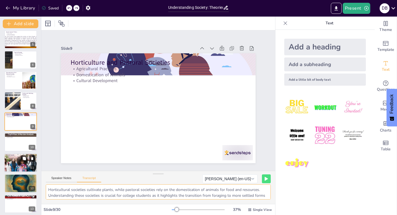
click at [15, 168] on div at bounding box center [20, 163] width 33 height 22
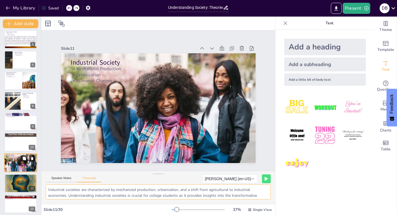
scroll to position [126, 0]
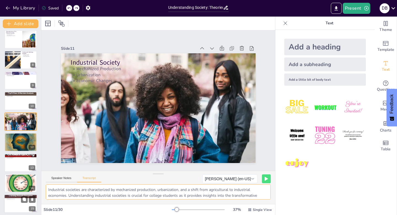
click at [15, 162] on div at bounding box center [20, 162] width 33 height 18
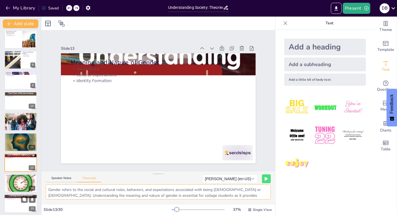
scroll to position [167, 0]
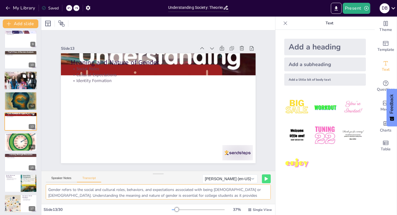
click at [18, 82] on div at bounding box center [20, 80] width 33 height 22
click at [18, 48] on div at bounding box center [20, 39] width 33 height 18
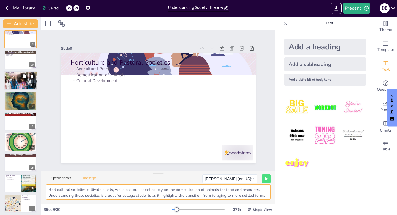
scroll to position [84, 0]
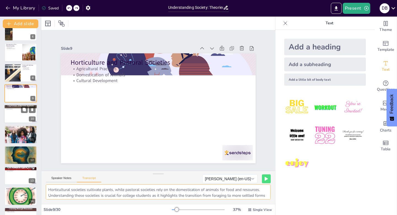
click at [16, 111] on div at bounding box center [20, 114] width 33 height 19
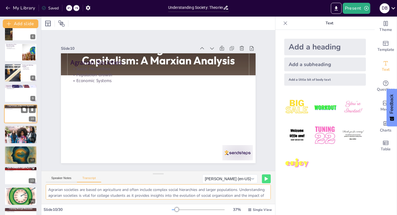
scroll to position [105, 0]
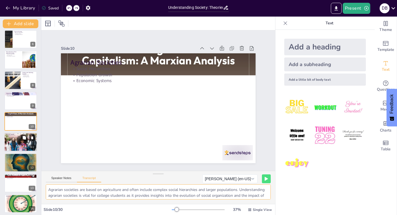
click at [14, 142] on div at bounding box center [20, 142] width 33 height 22
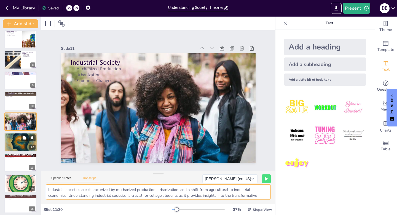
click at [15, 142] on div at bounding box center [20, 142] width 33 height 22
click at [15, 153] on div at bounding box center [20, 162] width 33 height 18
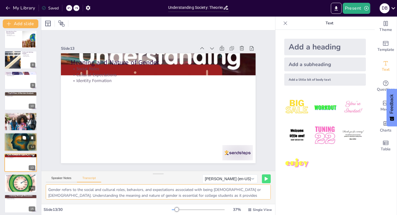
scroll to position [167, 0]
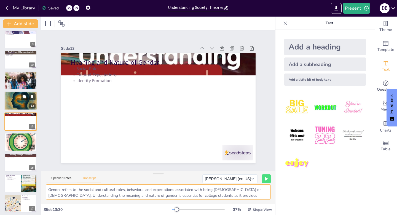
click at [18, 103] on div at bounding box center [20, 101] width 33 height 22
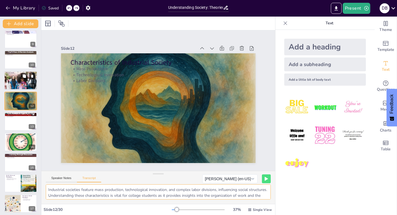
scroll to position [146, 0]
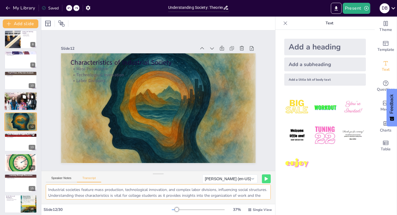
click at [16, 99] on div at bounding box center [20, 101] width 33 height 22
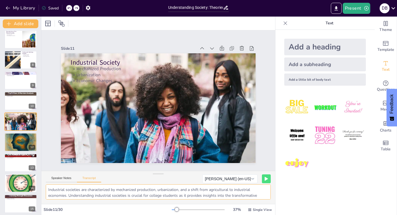
scroll to position [19, 0]
drag, startPoint x: 47, startPoint y: 190, endPoint x: 219, endPoint y: 196, distance: 171.8
click at [238, 195] on textarea "Industrial societies are characterized by mechanized production, urbanization, …" at bounding box center [158, 191] width 225 height 15
click at [18, 143] on div at bounding box center [20, 142] width 33 height 22
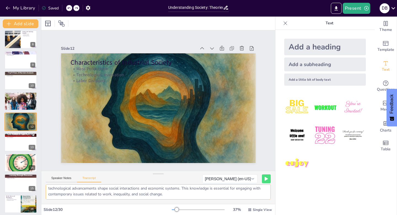
scroll to position [0, 0]
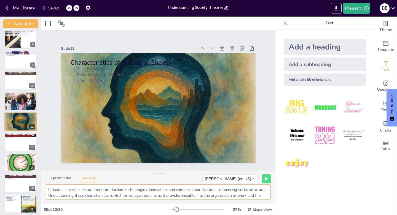
drag, startPoint x: 197, startPoint y: 193, endPoint x: 46, endPoint y: 187, distance: 150.5
click at [46, 188] on textarea "Industrial societies feature mass production, technological innovation, and com…" at bounding box center [158, 191] width 225 height 15
click at [23, 140] on button at bounding box center [24, 137] width 7 height 7
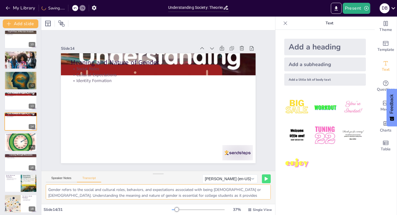
drag, startPoint x: 104, startPoint y: 193, endPoint x: 49, endPoint y: 187, distance: 56.0
click at [48, 187] on textarea "Gender refers to the social and cultural roles, behaviors, and expectations ass…" at bounding box center [158, 191] width 225 height 15
click at [16, 109] on div at bounding box center [20, 101] width 33 height 19
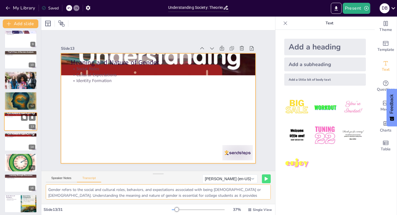
click at [15, 118] on div at bounding box center [20, 121] width 33 height 19
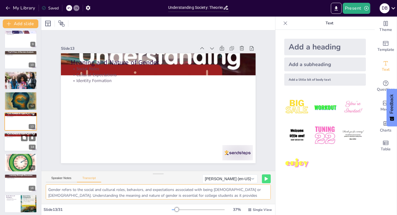
click at [13, 135] on p "Social Roles" at bounding box center [21, 135] width 30 height 1
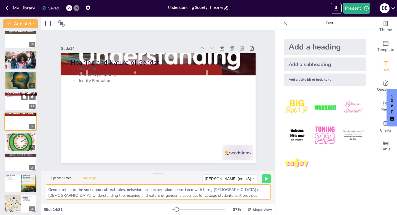
click at [16, 105] on div at bounding box center [20, 101] width 33 height 19
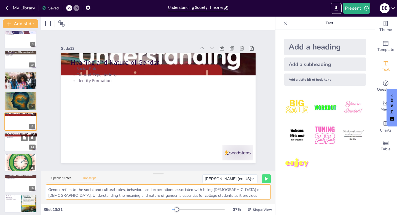
click at [10, 137] on p "Identity Formation" at bounding box center [21, 137] width 30 height 1
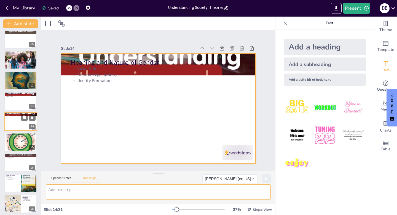
click at [15, 121] on div at bounding box center [20, 121] width 33 height 19
click at [17, 118] on div at bounding box center [20, 121] width 33 height 19
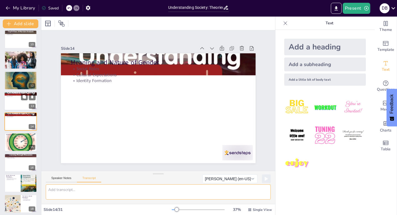
click at [20, 97] on div at bounding box center [20, 101] width 33 height 19
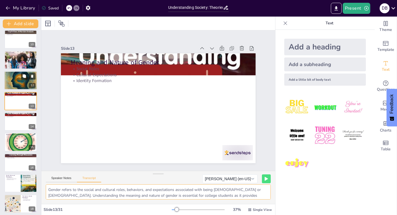
scroll to position [167, 0]
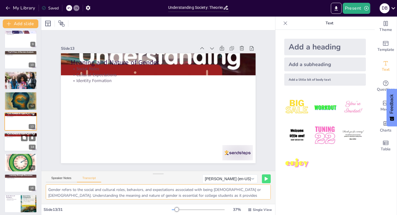
click at [15, 141] on div at bounding box center [20, 141] width 33 height 19
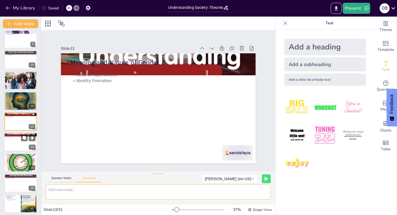
scroll to position [187, 0]
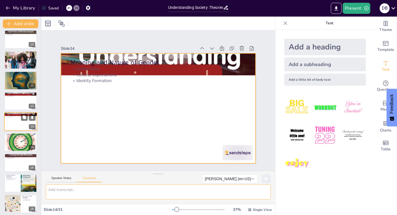
click at [17, 122] on div at bounding box center [20, 121] width 33 height 19
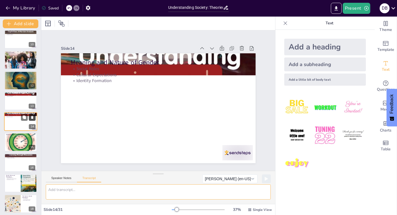
click at [32, 116] on icon at bounding box center [32, 117] width 2 height 3
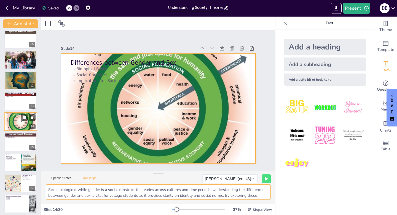
click at [17, 124] on div at bounding box center [20, 121] width 33 height 21
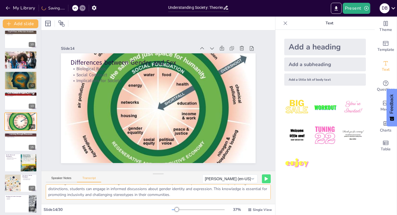
scroll to position [13, 0]
click at [19, 143] on div at bounding box center [20, 142] width 33 height 19
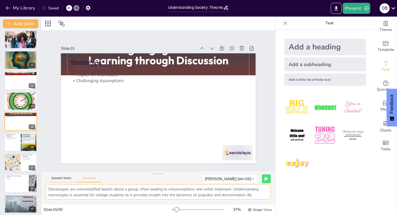
scroll to position [0, 0]
drag, startPoint x: 184, startPoint y: 197, endPoint x: 40, endPoint y: 186, distance: 144.7
click at [40, 186] on div "Document fonts Akatab Recently used Mulish Popular fonts Lato Montserrat Open S…" at bounding box center [198, 116] width 397 height 198
click at [17, 144] on div at bounding box center [20, 142] width 33 height 19
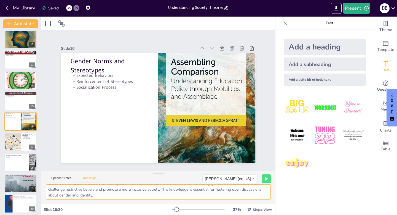
scroll to position [19, 0]
click at [17, 142] on div at bounding box center [12, 141] width 36 height 19
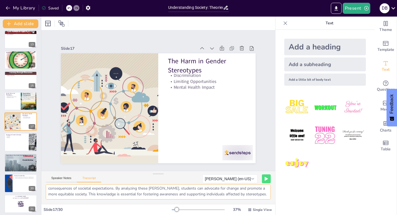
scroll to position [0, 0]
click at [17, 104] on div at bounding box center [20, 101] width 33 height 19
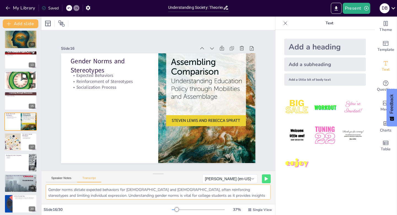
click at [12, 104] on div at bounding box center [20, 101] width 33 height 18
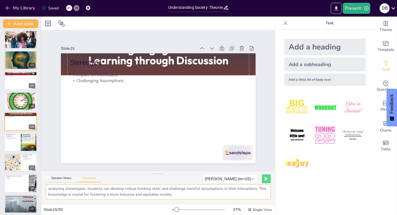
scroll to position [13, 0]
click at [18, 144] on div at bounding box center [20, 142] width 33 height 19
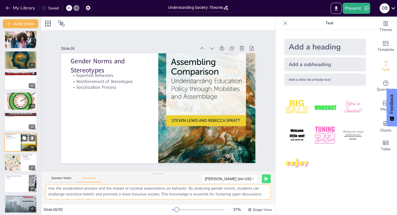
scroll to position [228, 0]
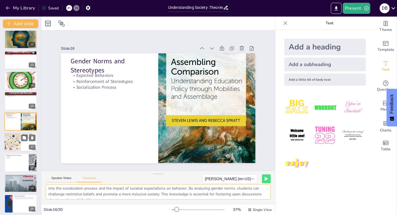
click at [14, 141] on div at bounding box center [12, 141] width 36 height 19
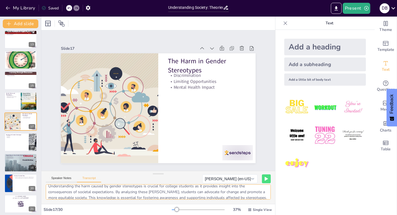
scroll to position [13, 0]
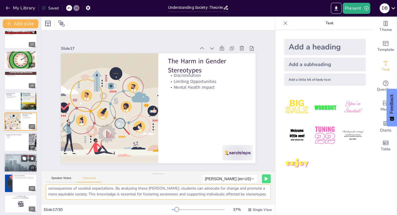
click at [11, 142] on div at bounding box center [20, 142] width 33 height 18
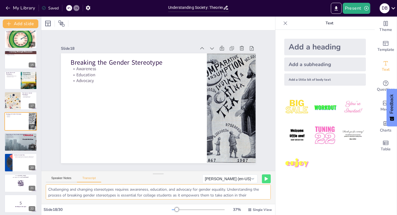
scroll to position [0, 0]
drag, startPoint x: 261, startPoint y: 195, endPoint x: 43, endPoint y: 188, distance: 217.3
click at [43, 188] on div "Challenging and changing stereotypes requires awareness, education, and advocac…" at bounding box center [158, 194] width 234 height 20
